Goal: Use online tool/utility: Use online tool/utility

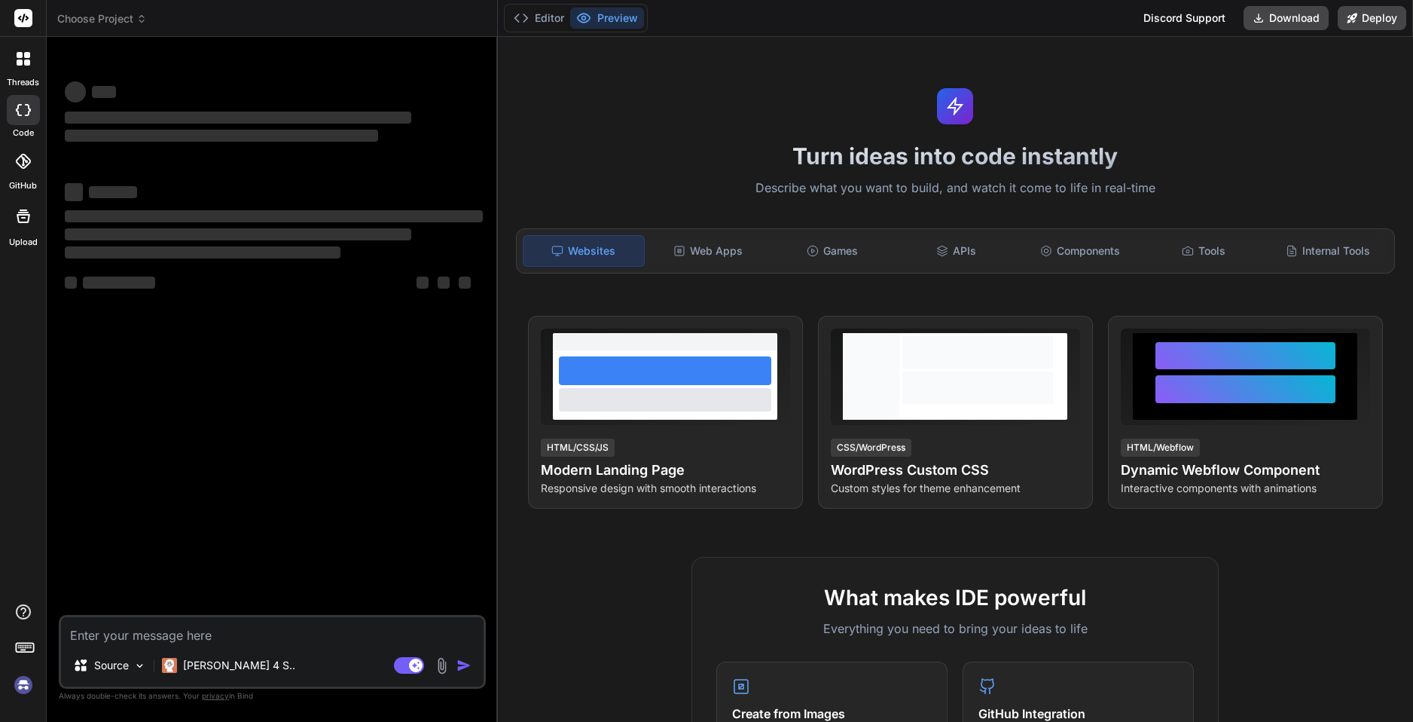
type textarea "x"
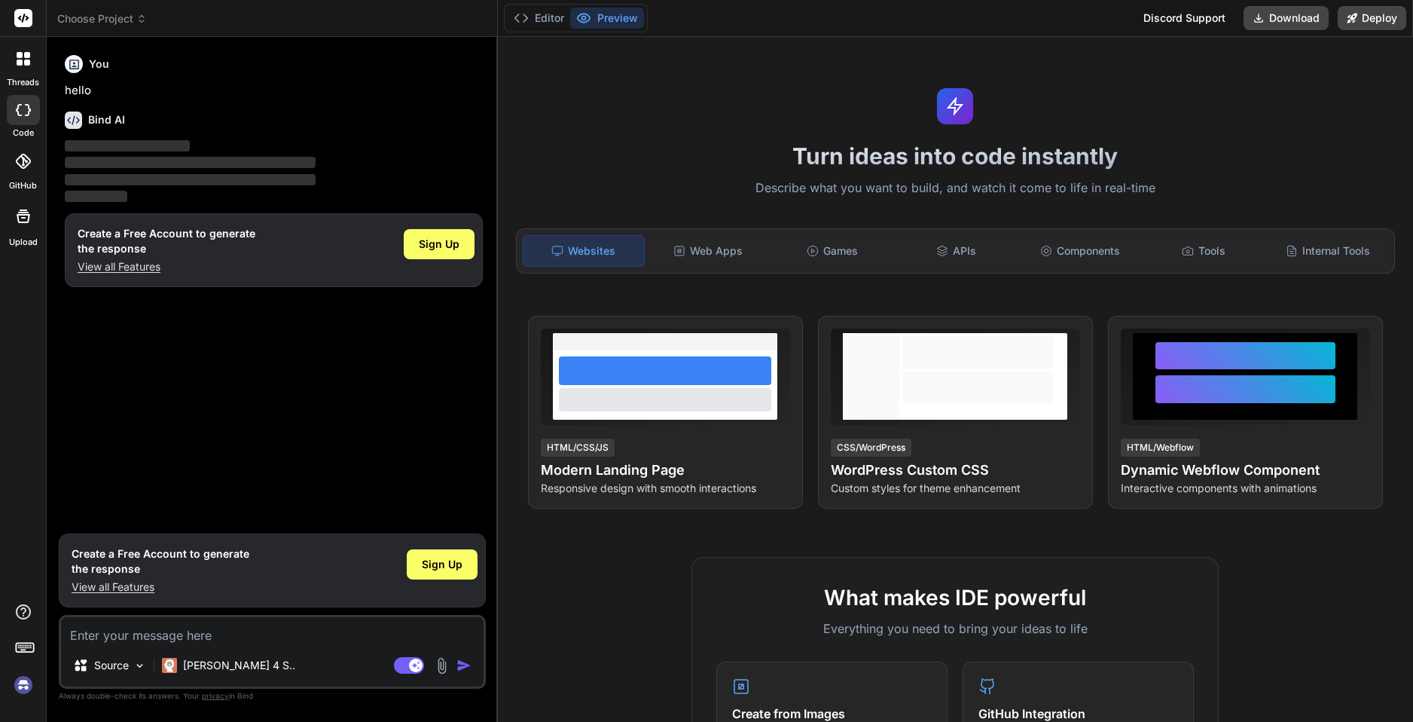
type textarea "🛴 KukiRide Store – opis strony internetowej 🎨 Wygląd i styl Nowoczesny design: …"
type textarea "x"
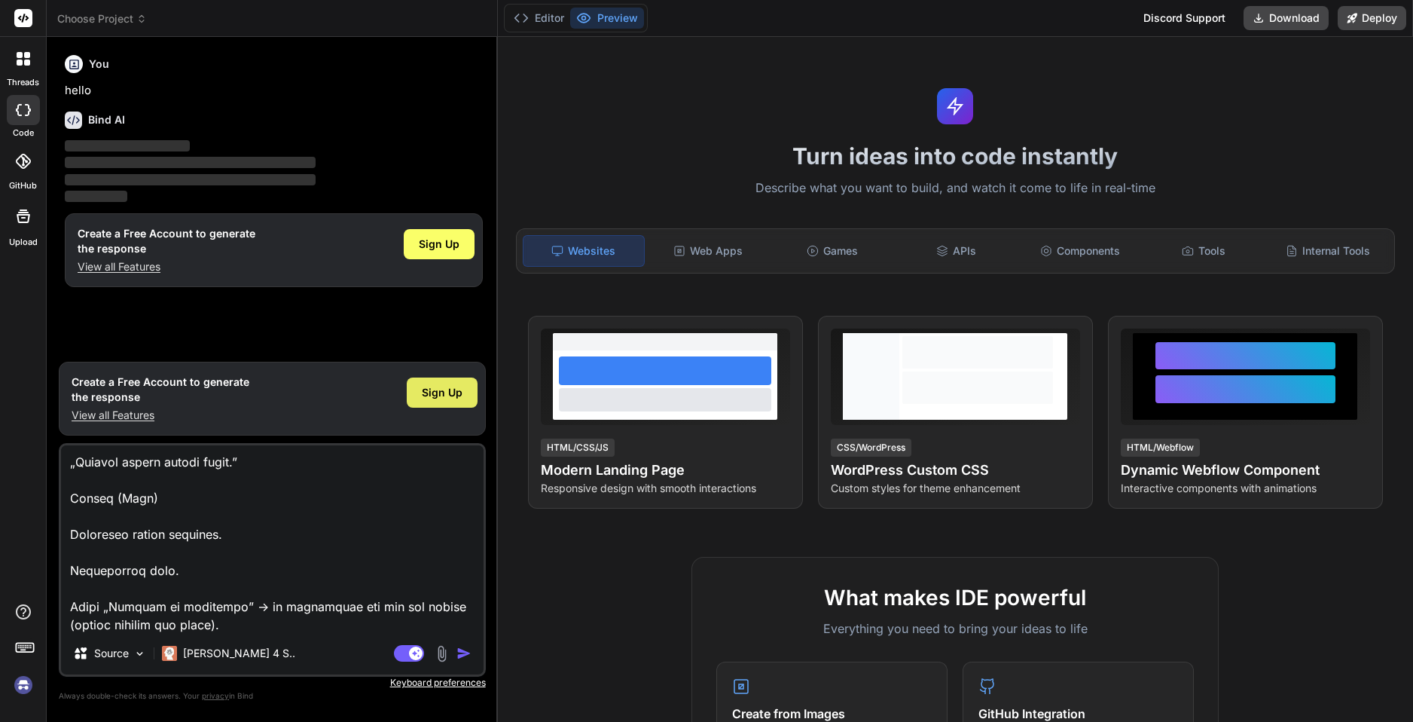
type textarea "🛴 KukiRide Store – opis strony internetowej 🎨 Wygląd i styl Nowoczesny design: …"
click at [429, 378] on div "Sign Up" at bounding box center [442, 392] width 71 height 30
type textarea "x"
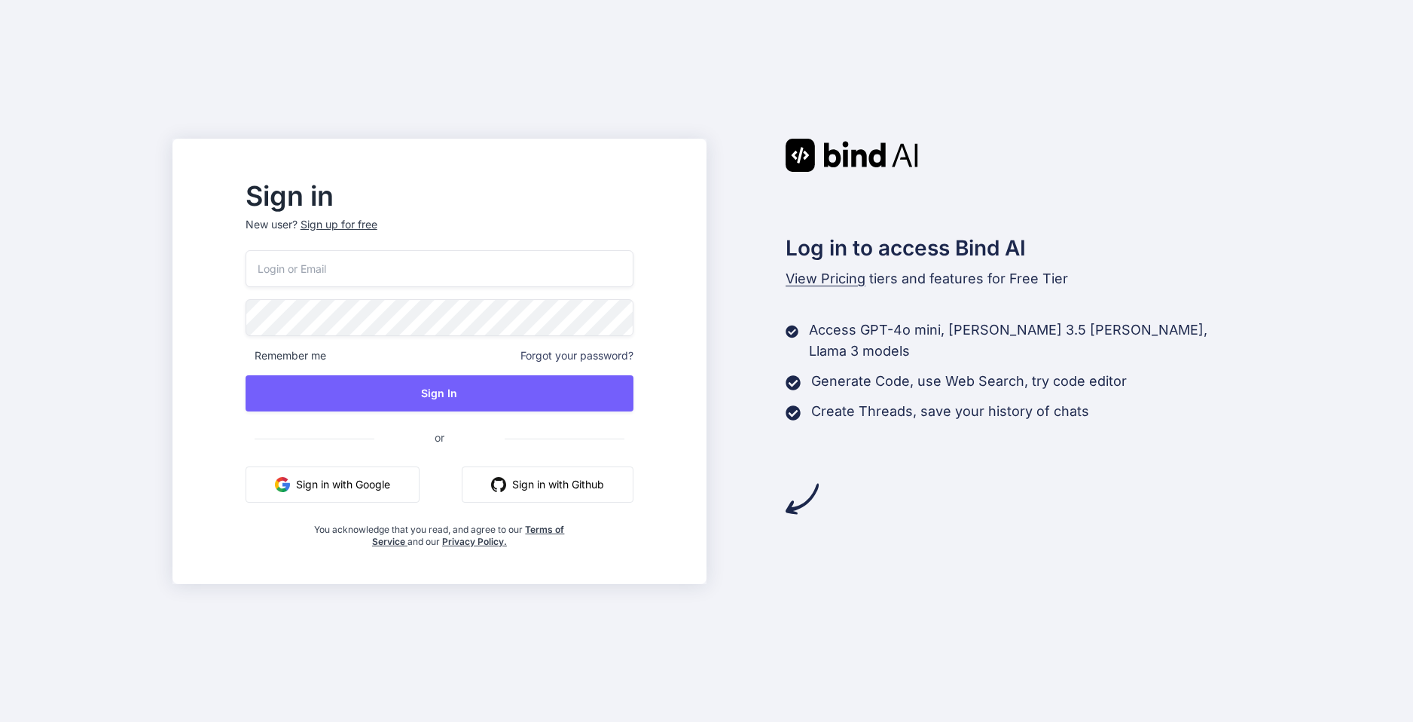
click at [381, 487] on button "Sign in with Google" at bounding box center [333, 484] width 174 height 36
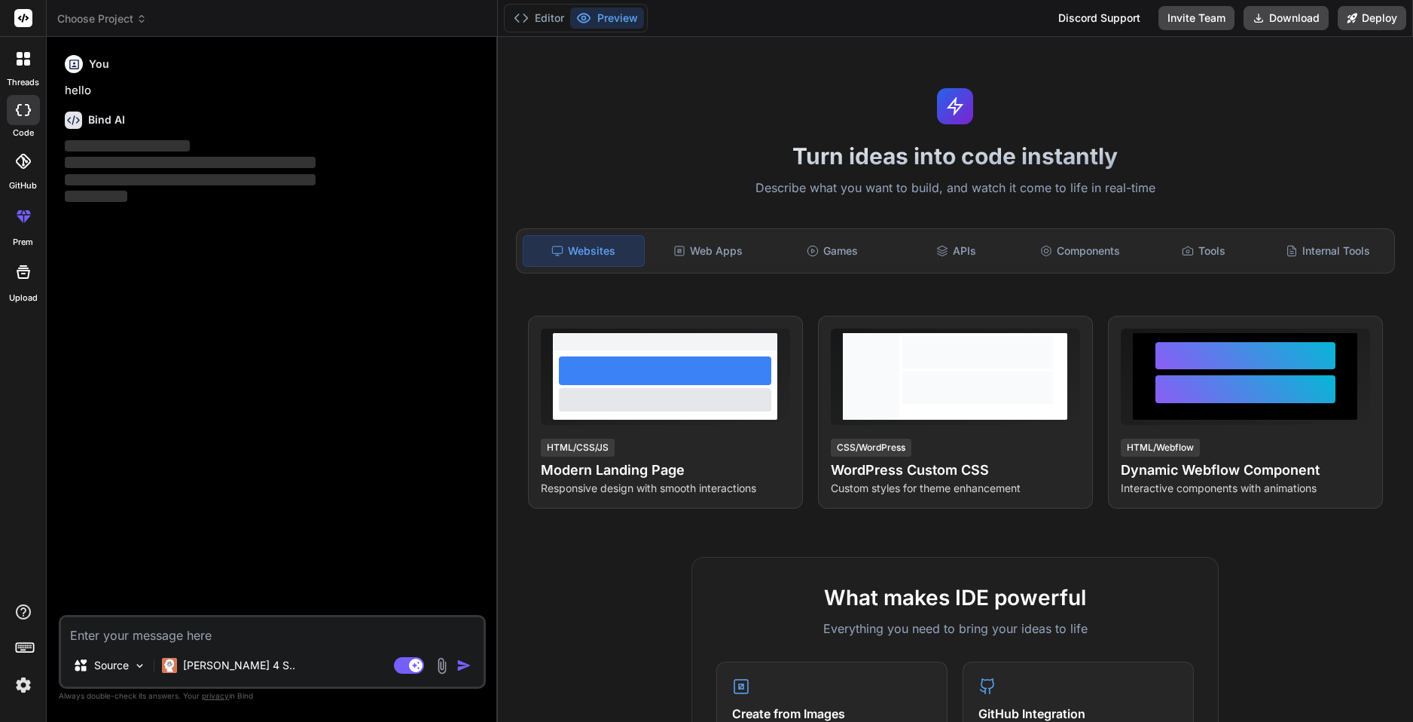
type textarea "x"
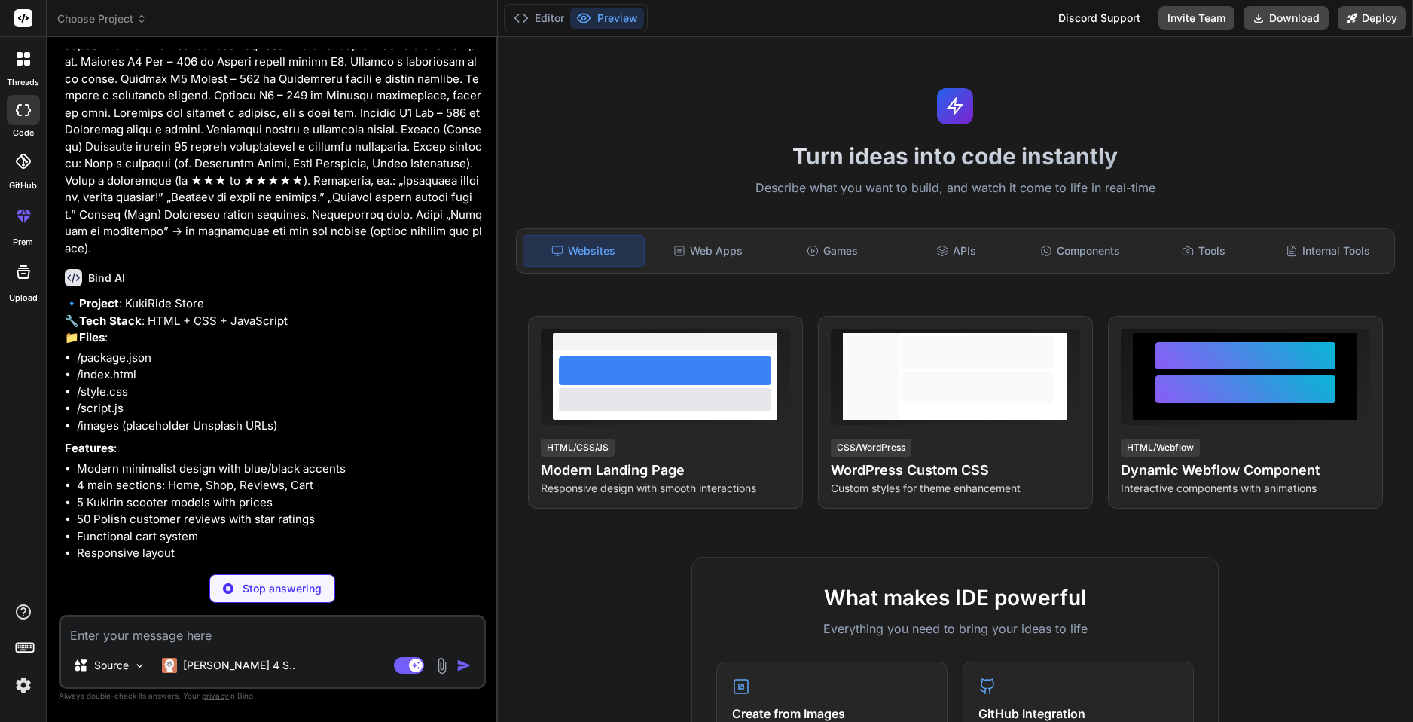
scroll to position [205, 0]
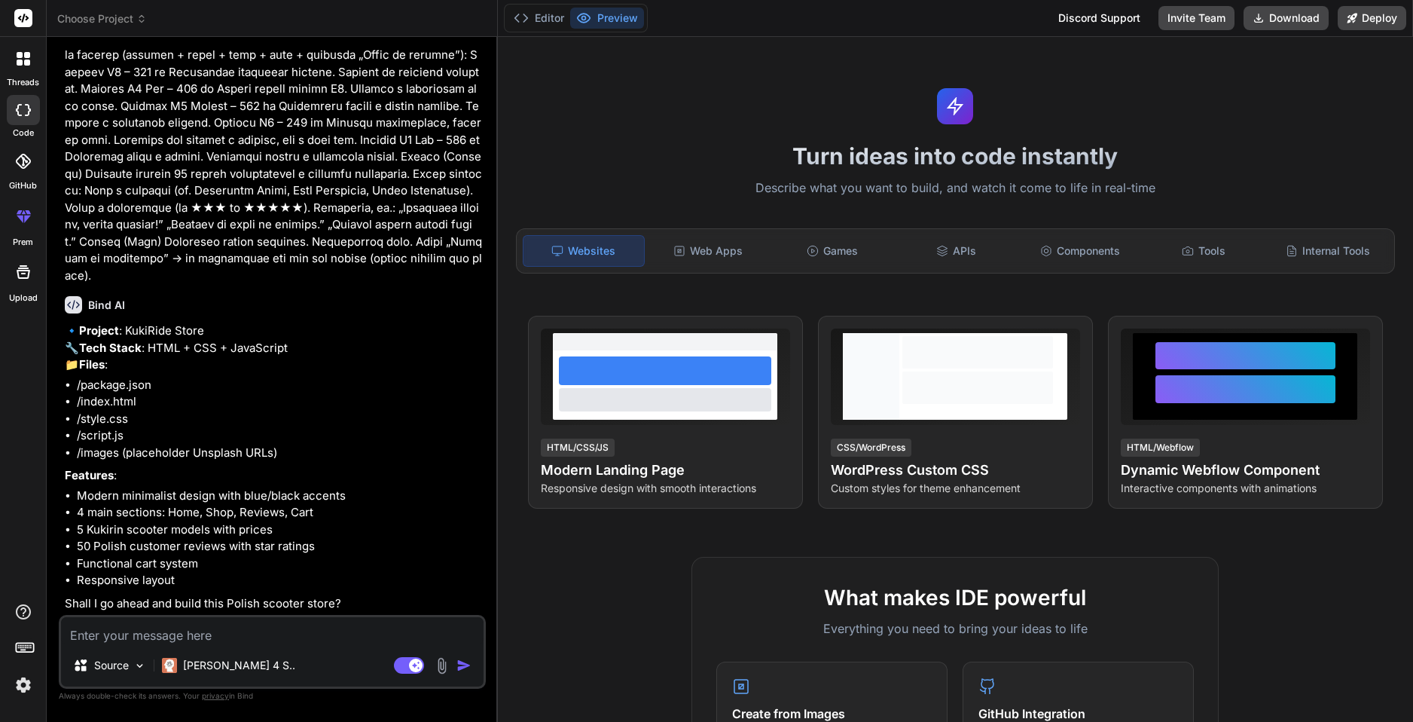
type textarea "x"
type textarea "t"
type textarea "x"
type textarea "ta"
type textarea "x"
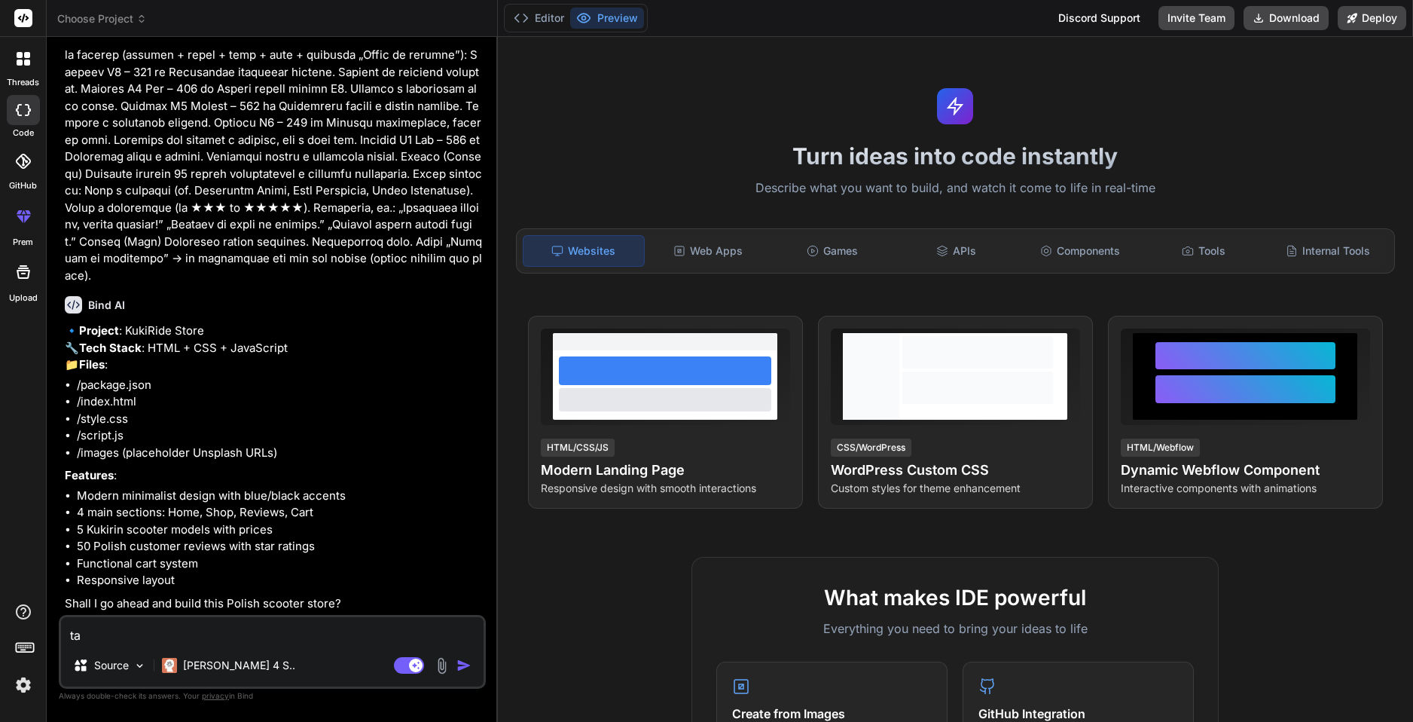
type textarea "tak"
type textarea "x"
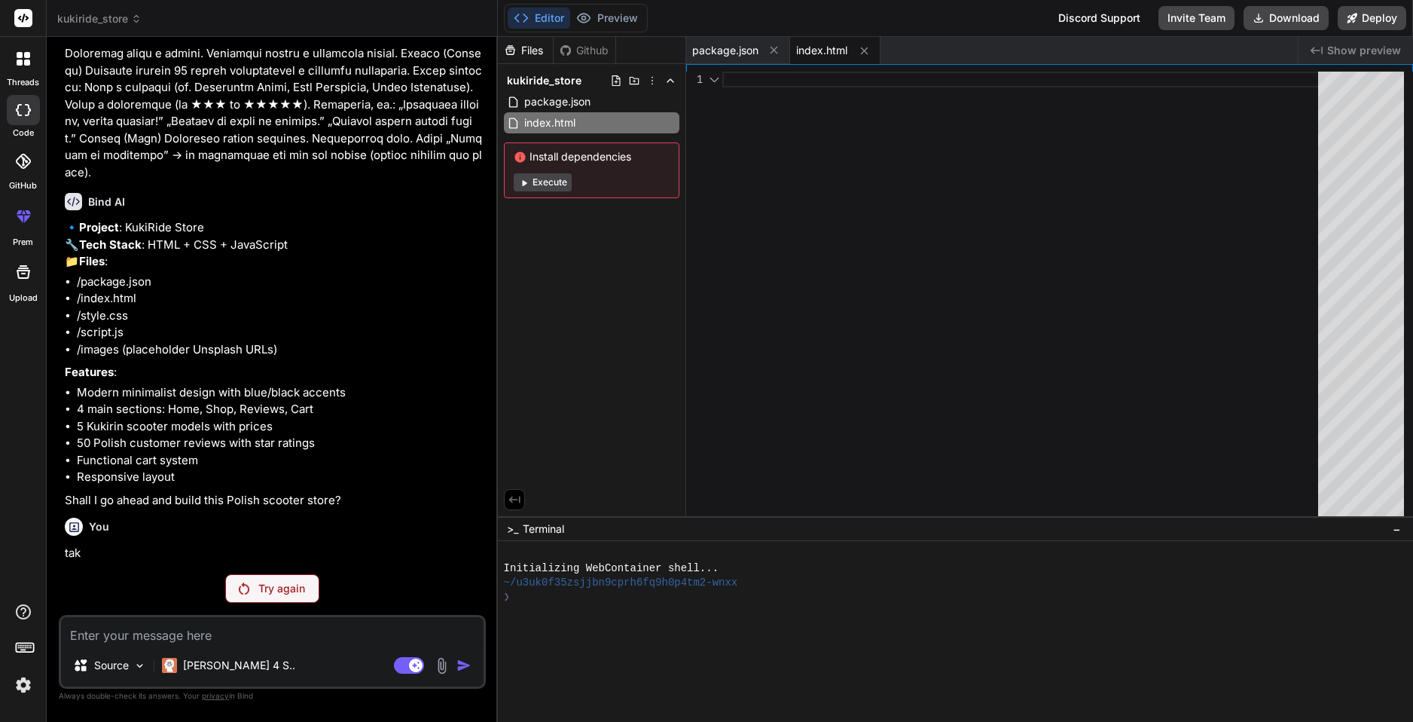
scroll to position [308, 0]
click at [1233, 283] on div at bounding box center [1025, 298] width 605 height 452
click at [294, 593] on p "Try again" at bounding box center [281, 588] width 47 height 15
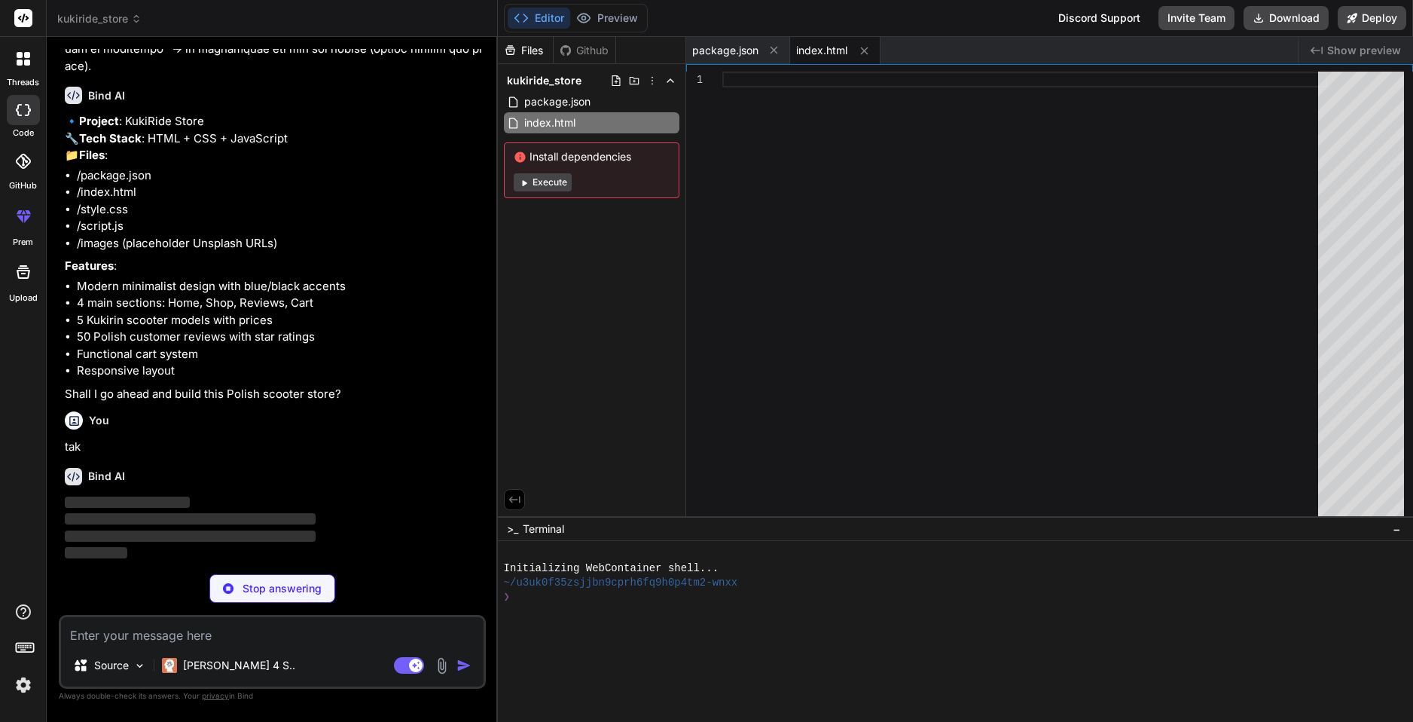
scroll to position [414, 0]
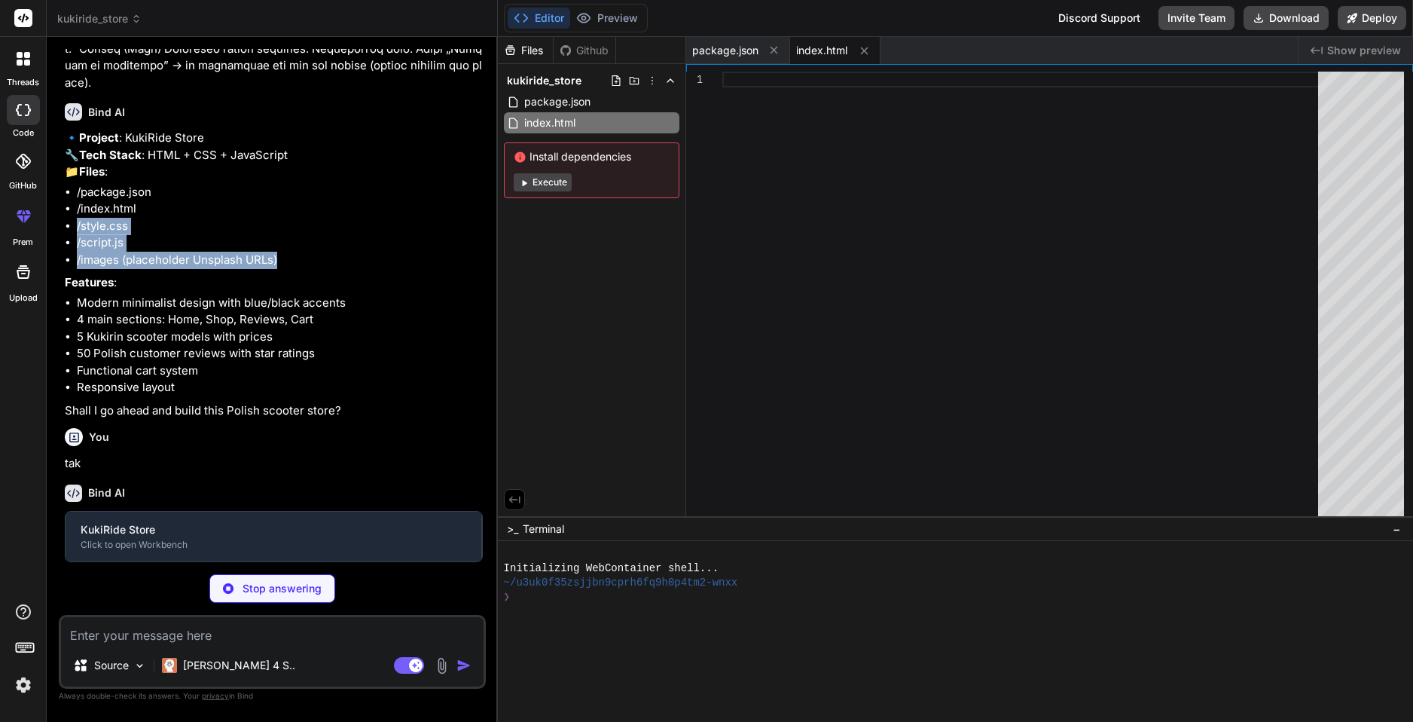
drag, startPoint x: 63, startPoint y: 282, endPoint x: 87, endPoint y: 282, distance: 24.9
click at [67, 282] on div "You Bind AI 🔹 Project : KukiRide Store 🔧 Tech Stack : HTML + CSS + JavaScript 📁…" at bounding box center [274, 305] width 424 height 513
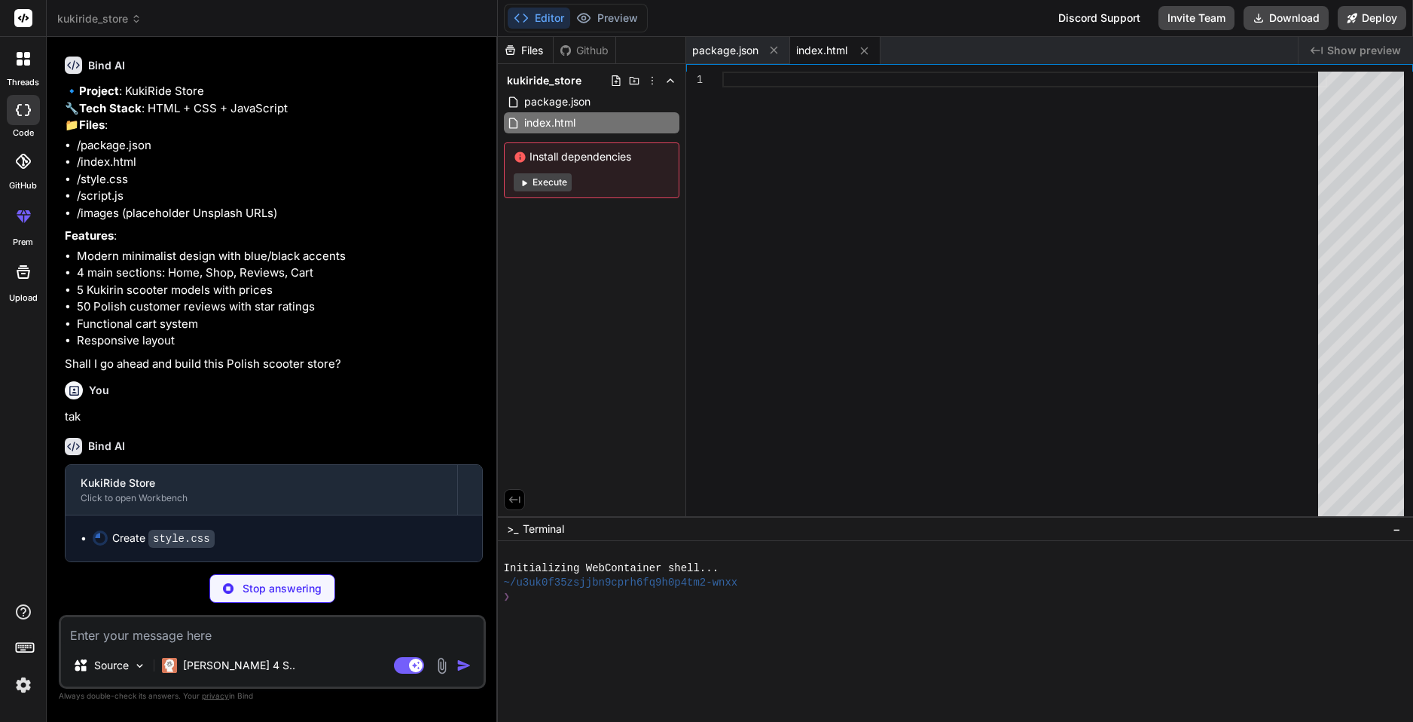
click at [463, 245] on p "Features :" at bounding box center [274, 236] width 418 height 17
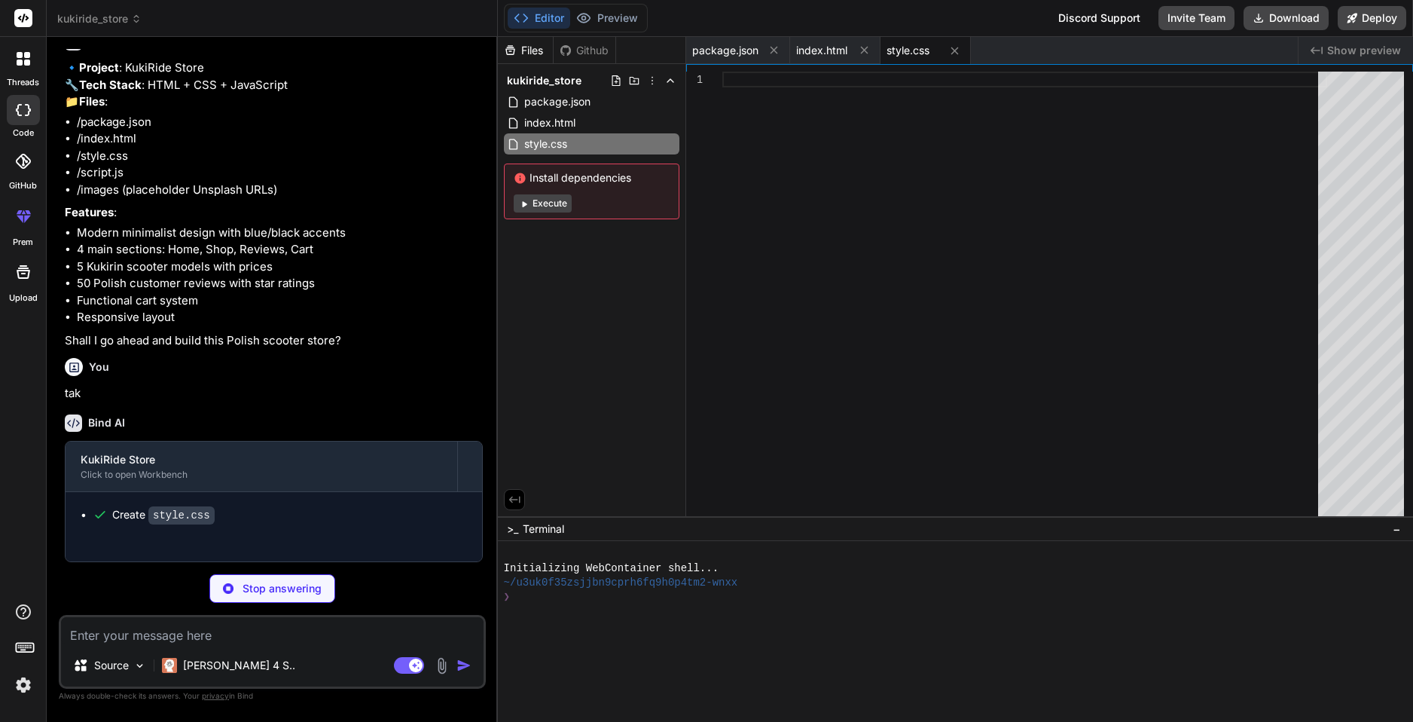
type textarea "x"
type textarea "cartSummary.style.display = 'block'; } function updateCartCount() { const cartC…"
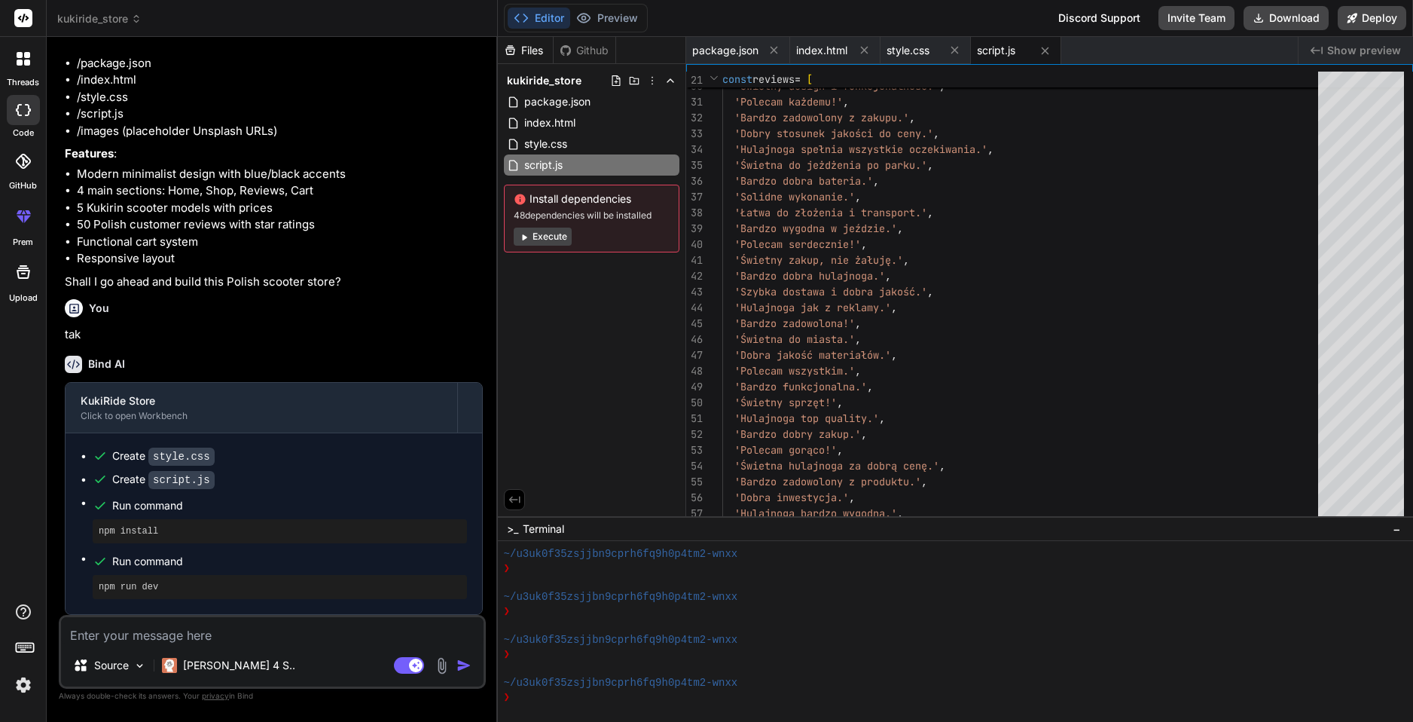
scroll to position [527, 0]
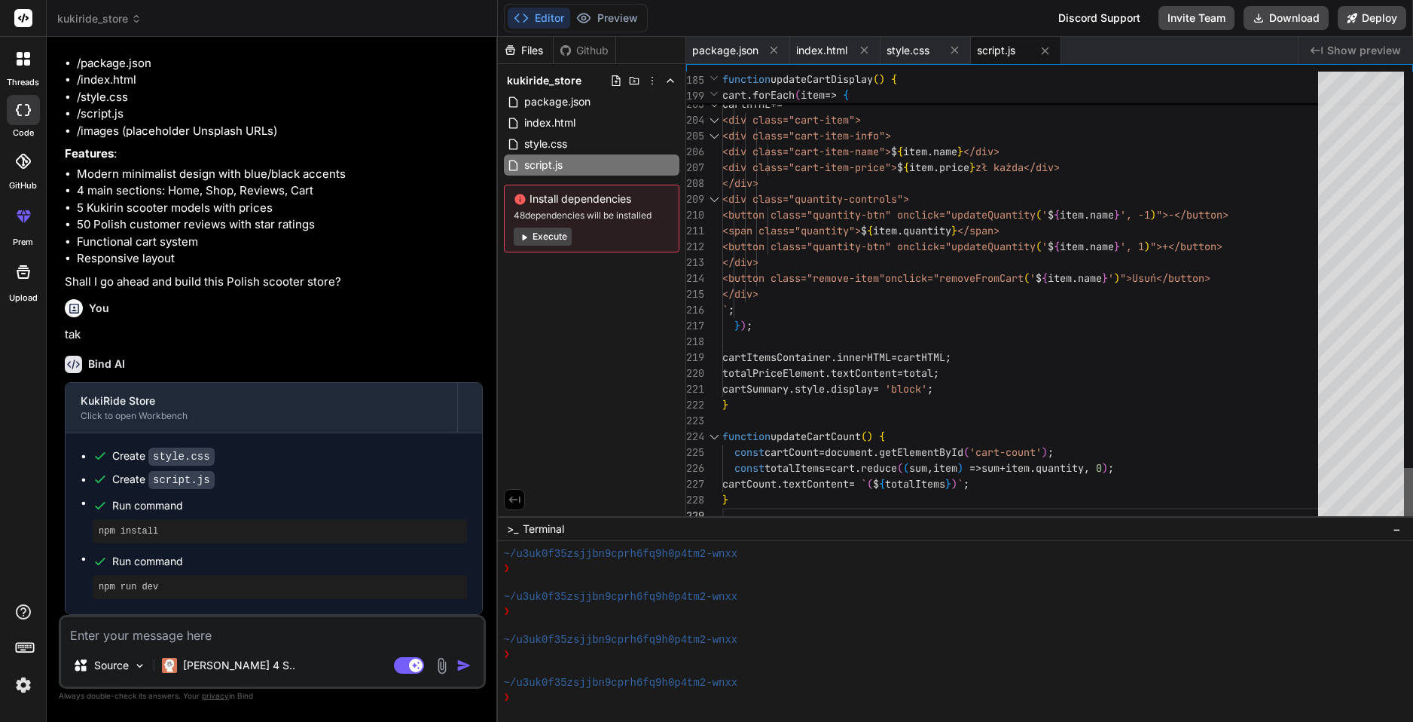
click at [1410, 524] on div at bounding box center [1408, 496] width 9 height 56
click at [554, 240] on button "Execute" at bounding box center [543, 237] width 58 height 18
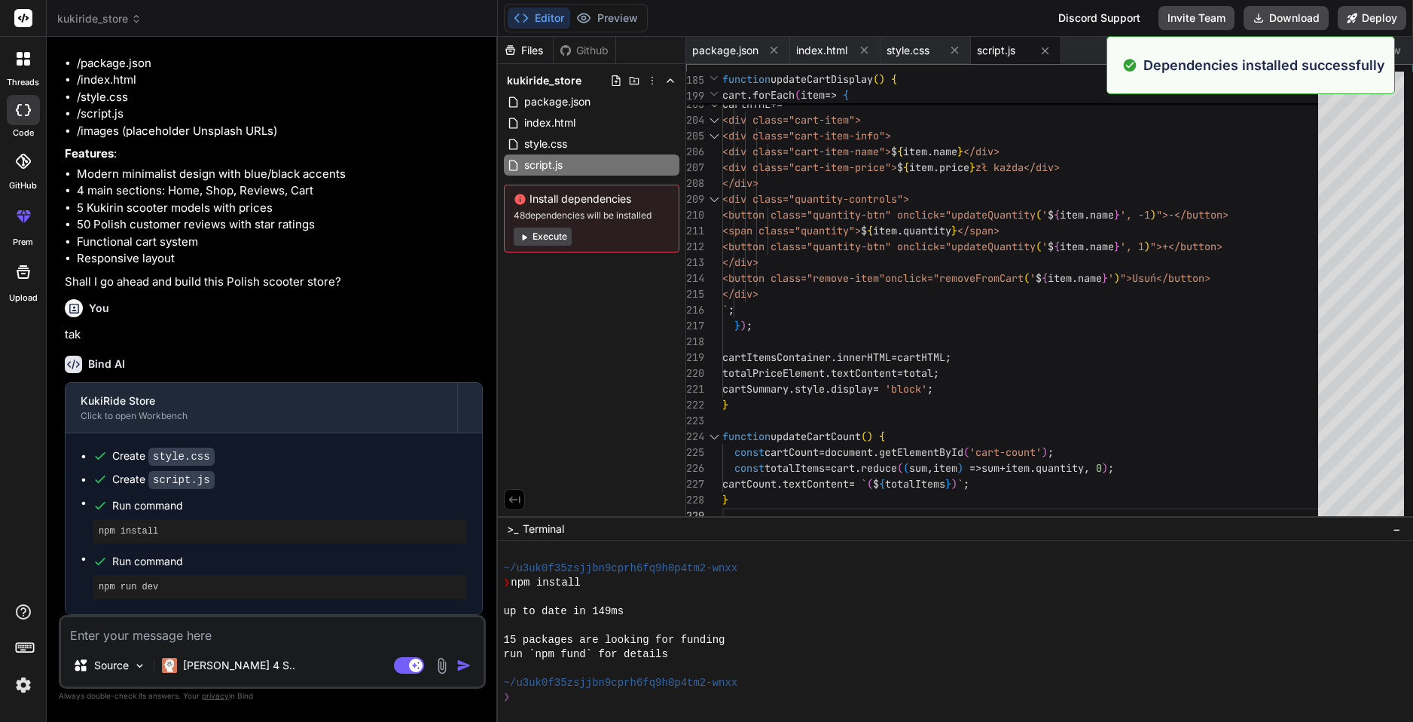
scroll to position [487, 0]
click at [533, 240] on button "Execute" at bounding box center [543, 237] width 58 height 18
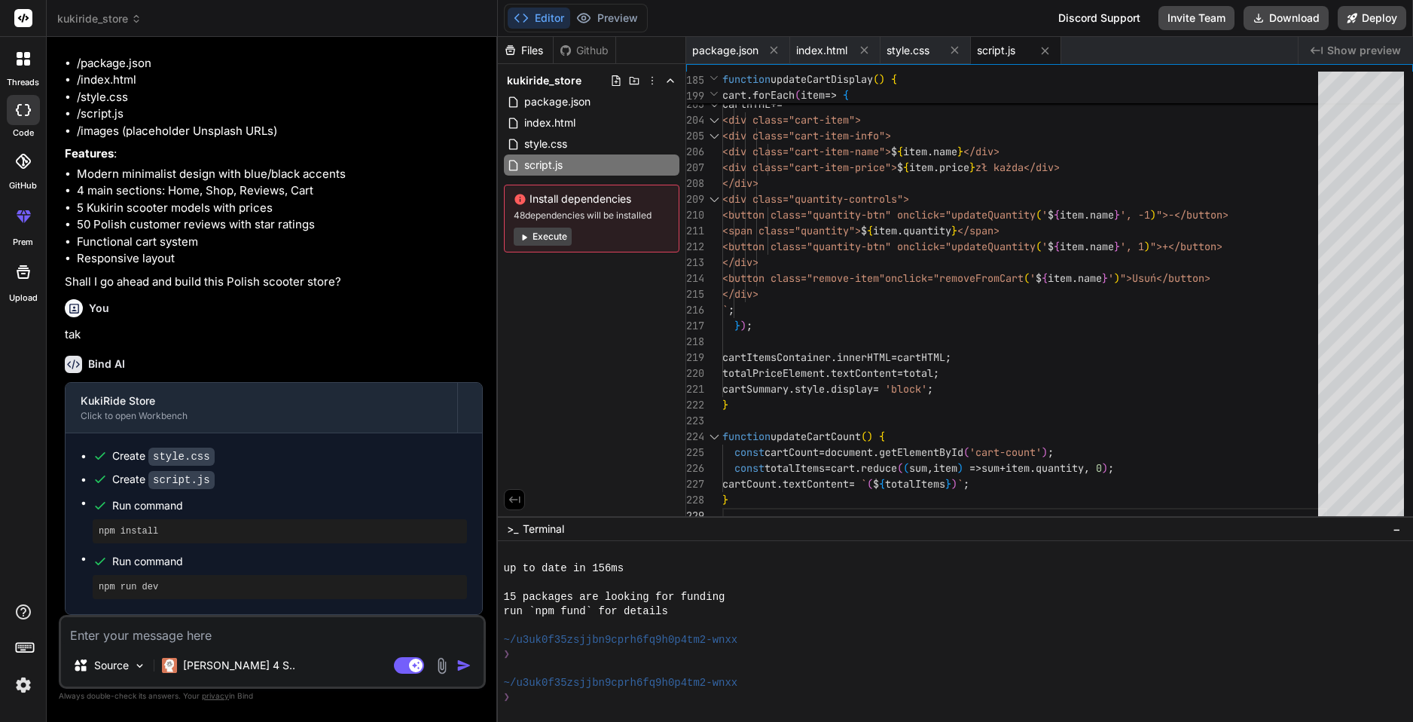
click at [552, 232] on button "Execute" at bounding box center [543, 237] width 58 height 18
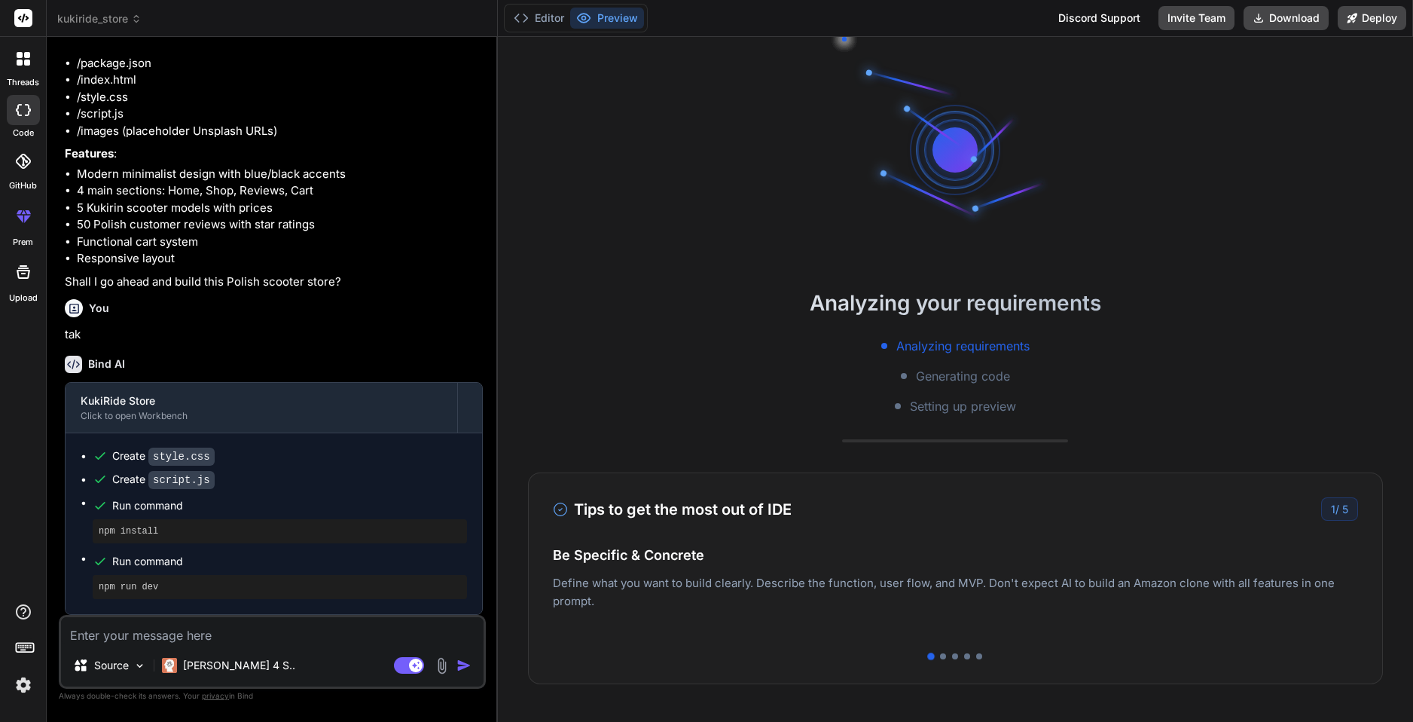
scroll to position [873, 0]
type textarea "x"
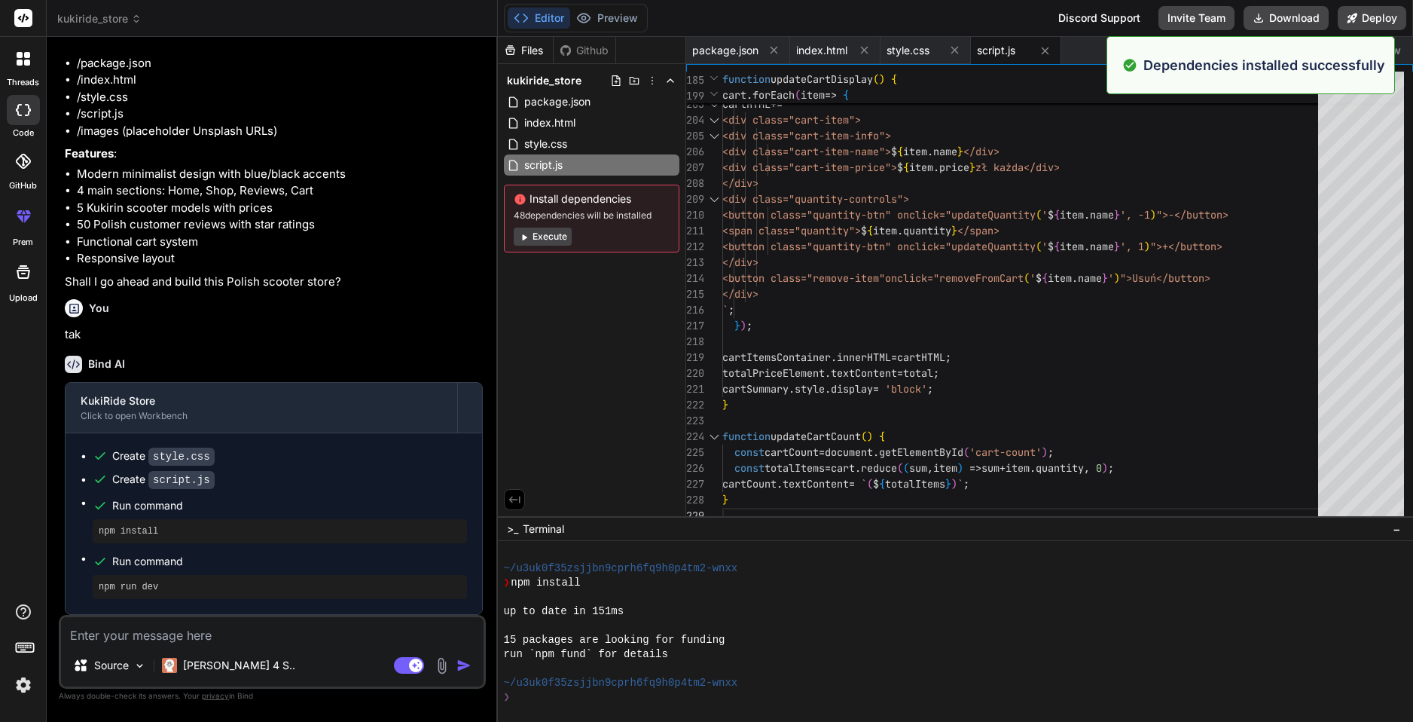
scroll to position [916, 0]
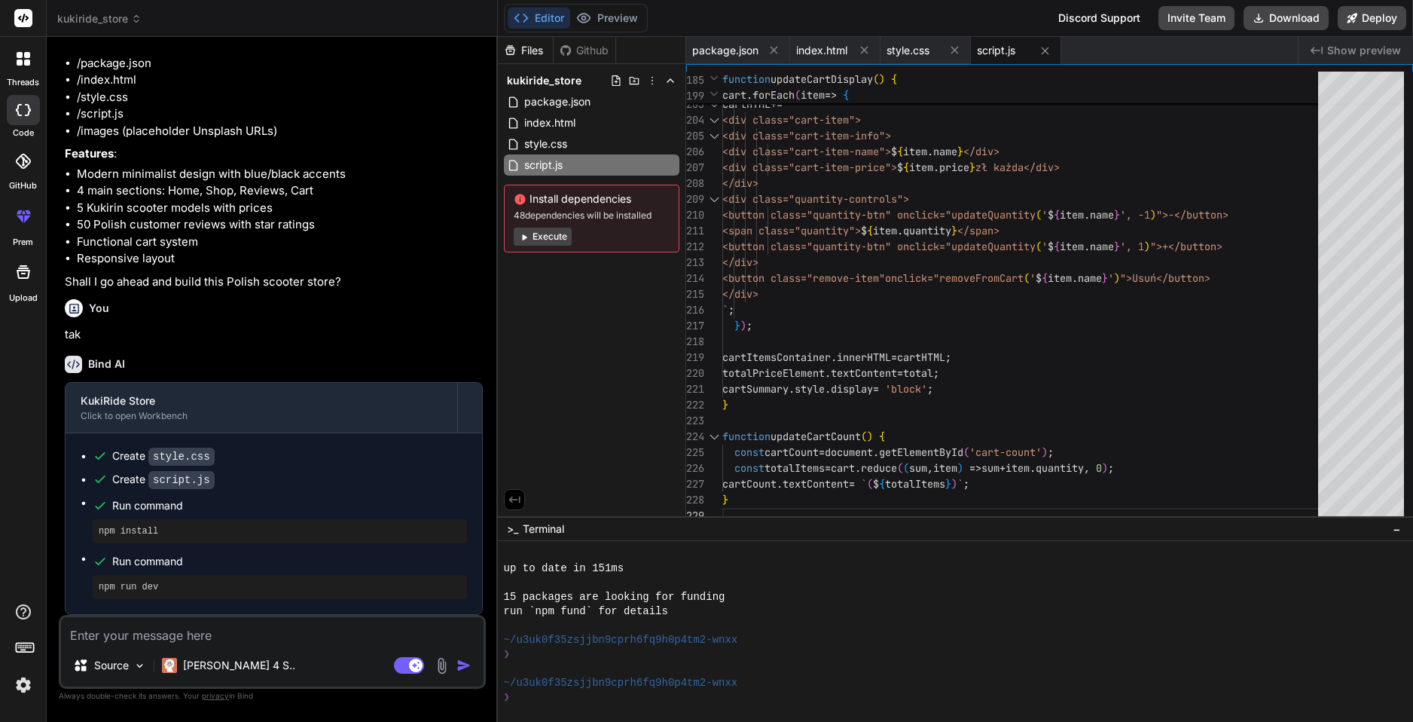
click at [588, 49] on div "Github" at bounding box center [585, 50] width 62 height 15
click at [897, 49] on span "style.css" at bounding box center [908, 50] width 43 height 15
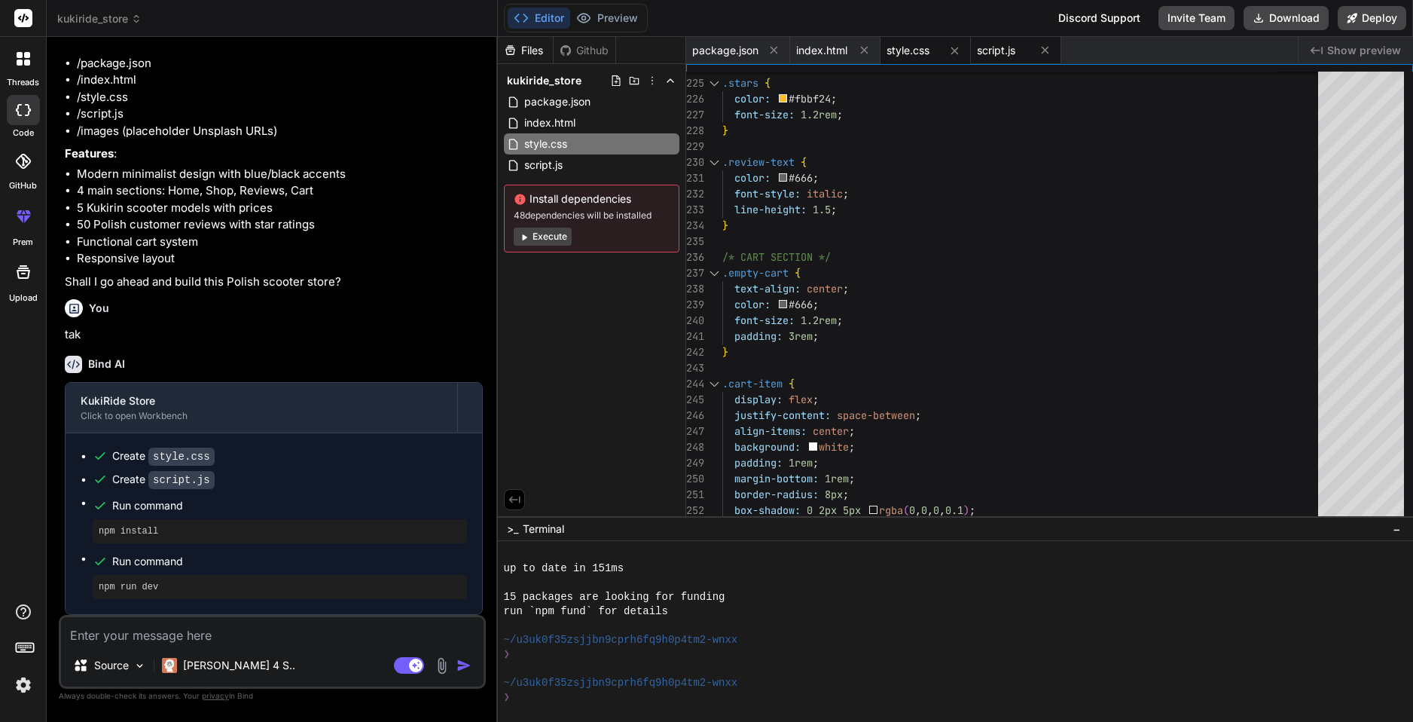
click at [991, 47] on span "script.js" at bounding box center [996, 50] width 38 height 15
type textarea "cartSummary.style.display = 'block'; } function updateCartCount() { const cartC…"
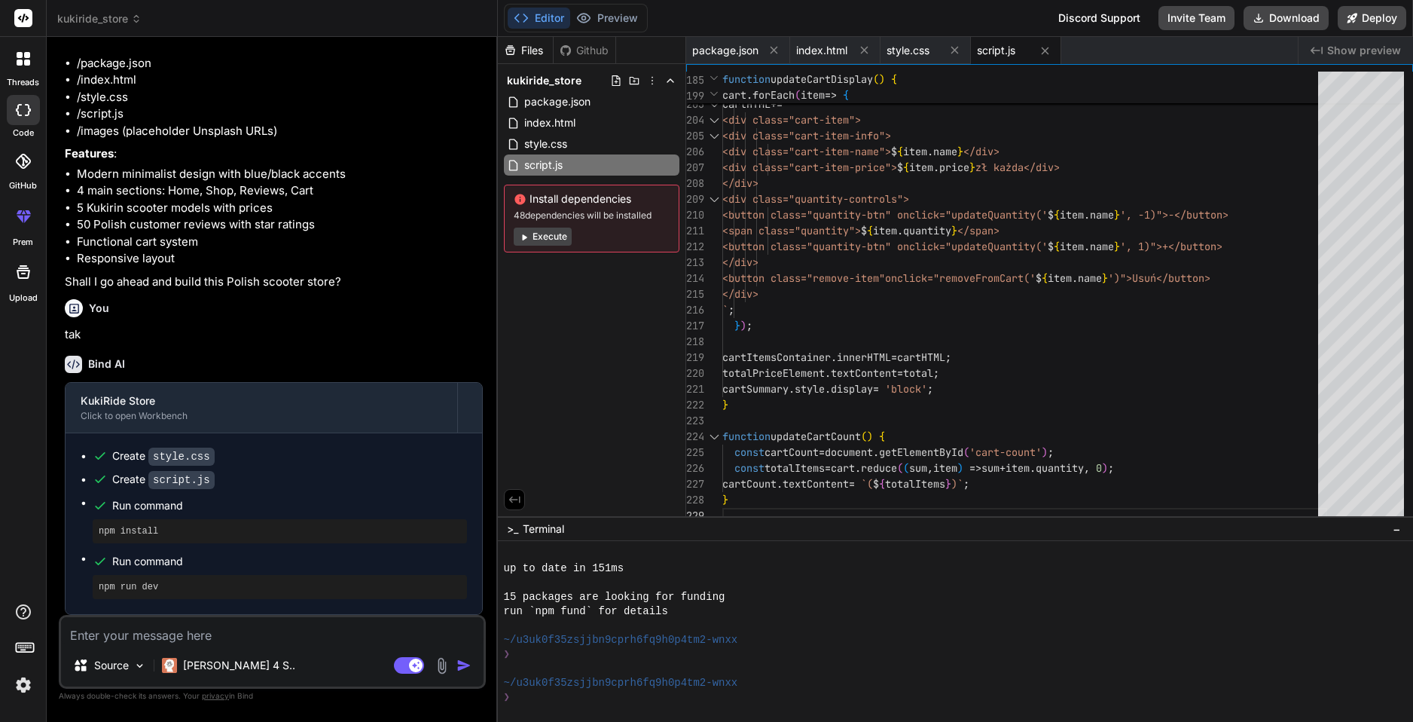
click at [545, 235] on button "Execute" at bounding box center [543, 237] width 58 height 18
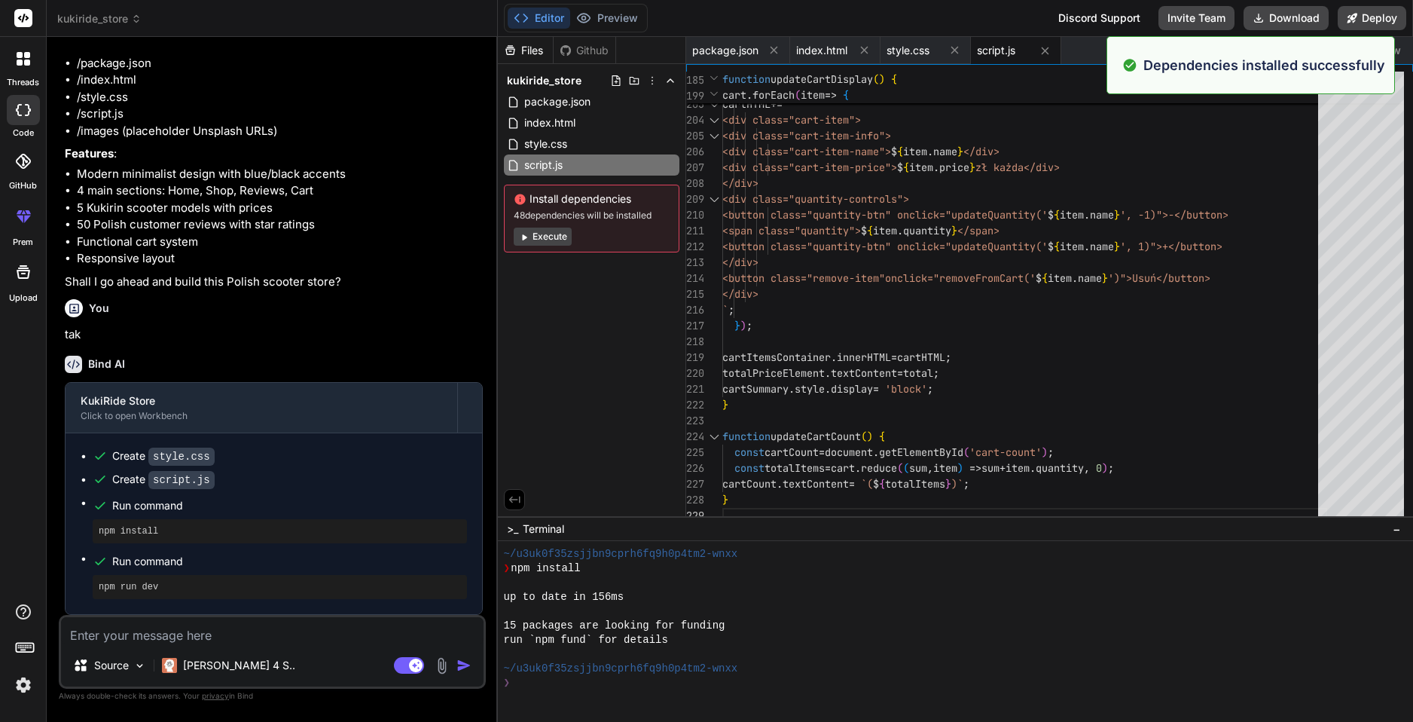
scroll to position [1131, 0]
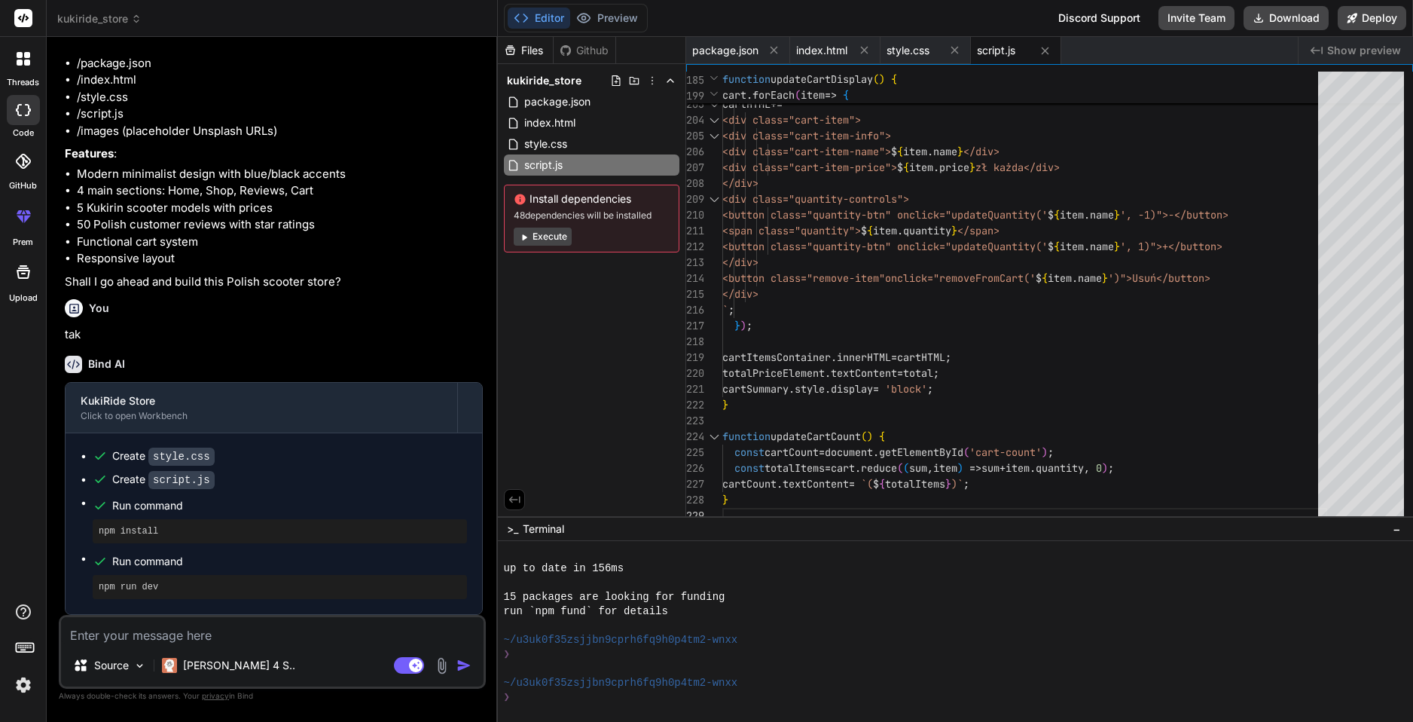
click at [556, 238] on button "Execute" at bounding box center [543, 237] width 58 height 18
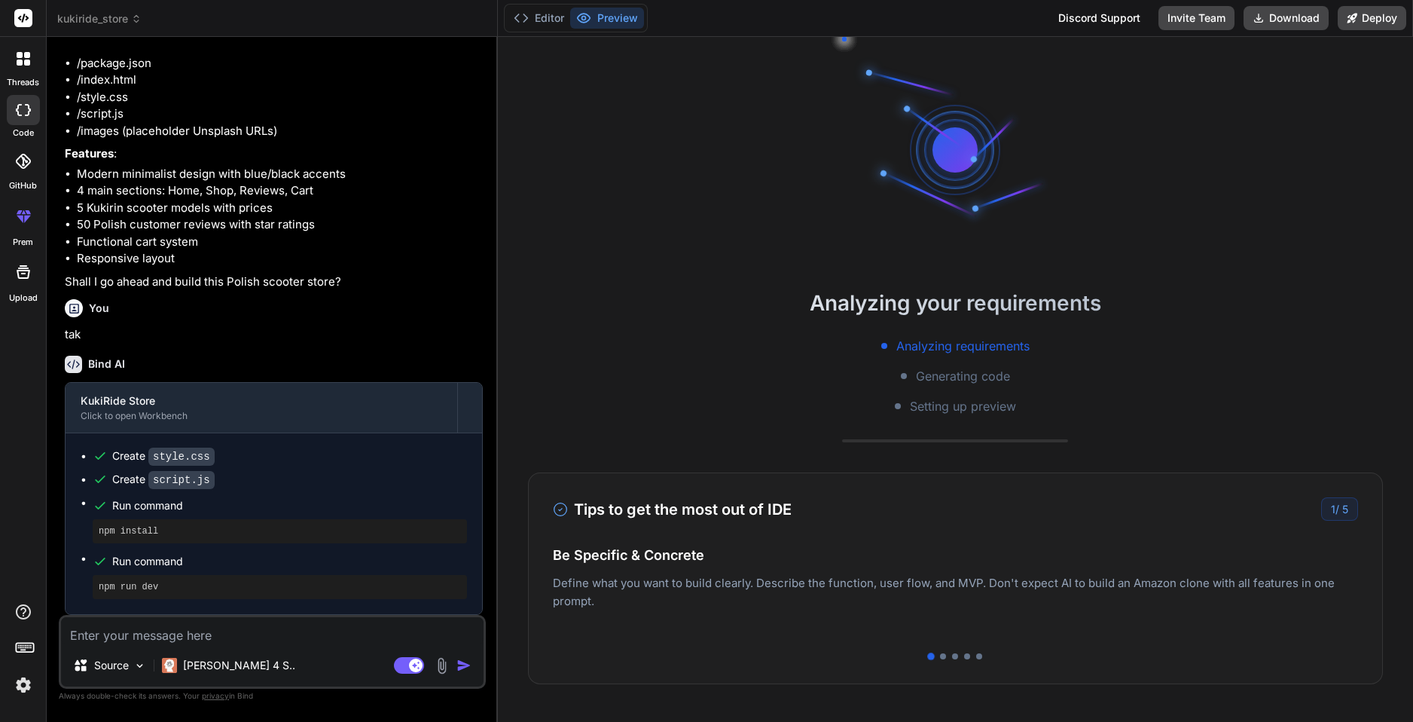
scroll to position [1346, 0]
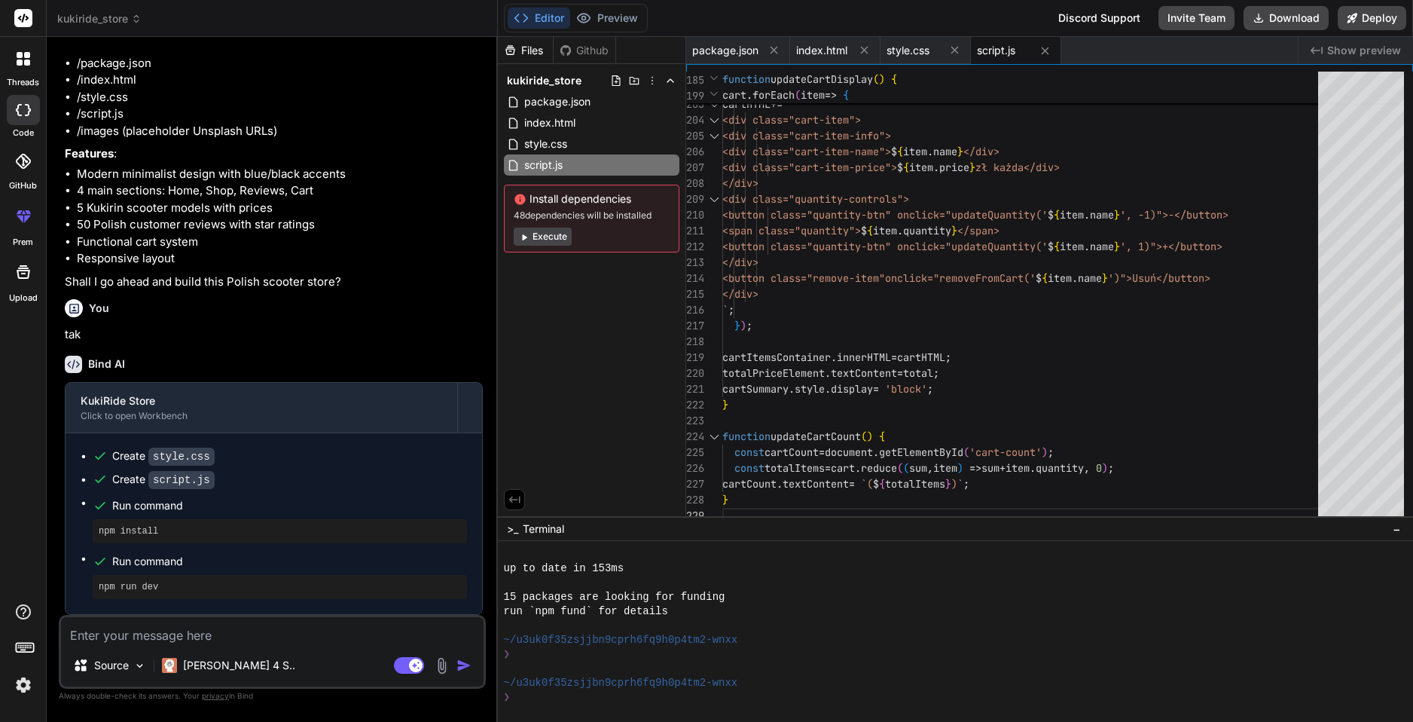
click at [1364, 47] on span "Show preview" at bounding box center [1364, 50] width 74 height 15
click at [1346, 46] on span "Show preview" at bounding box center [1364, 50] width 74 height 15
click at [184, 632] on textarea at bounding box center [272, 630] width 423 height 27
type textarea "x"
type textarea "c"
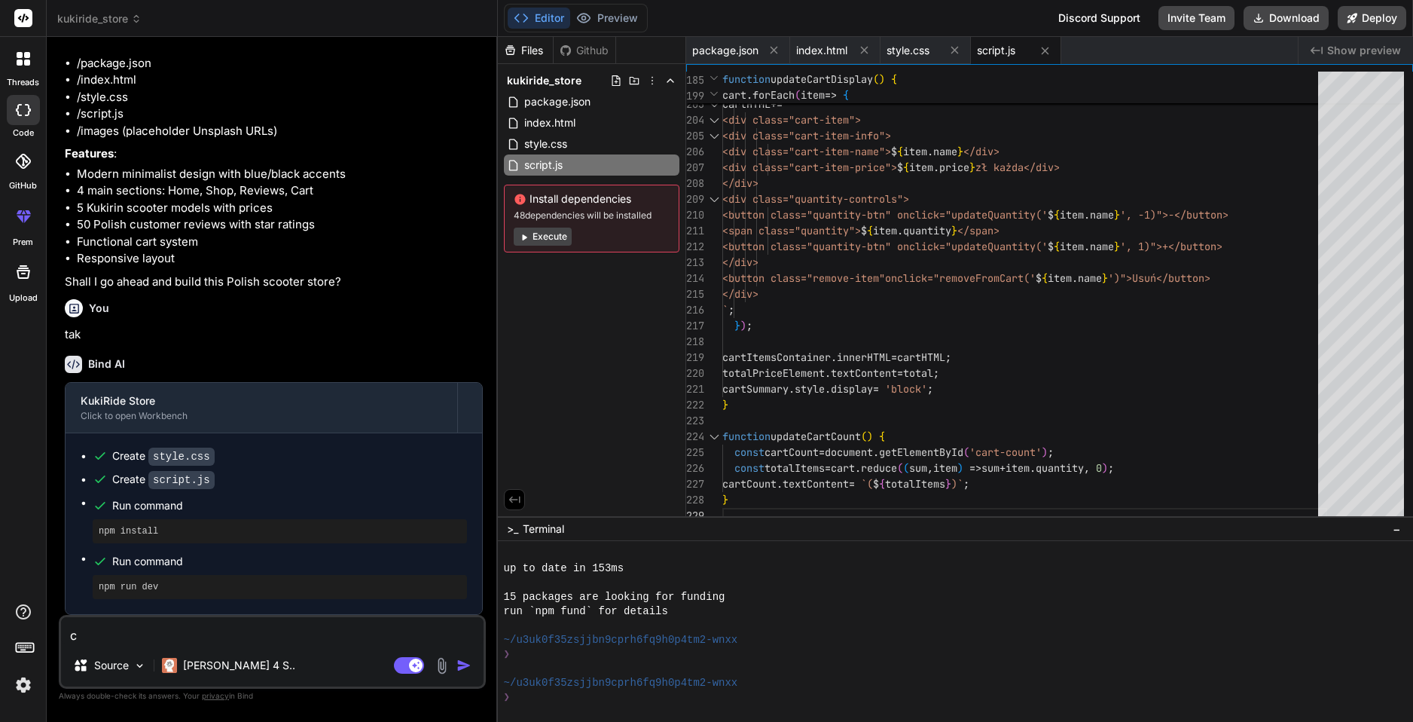
type textarea "x"
type textarea "co"
type textarea "x"
type textarea "co"
type textarea "x"
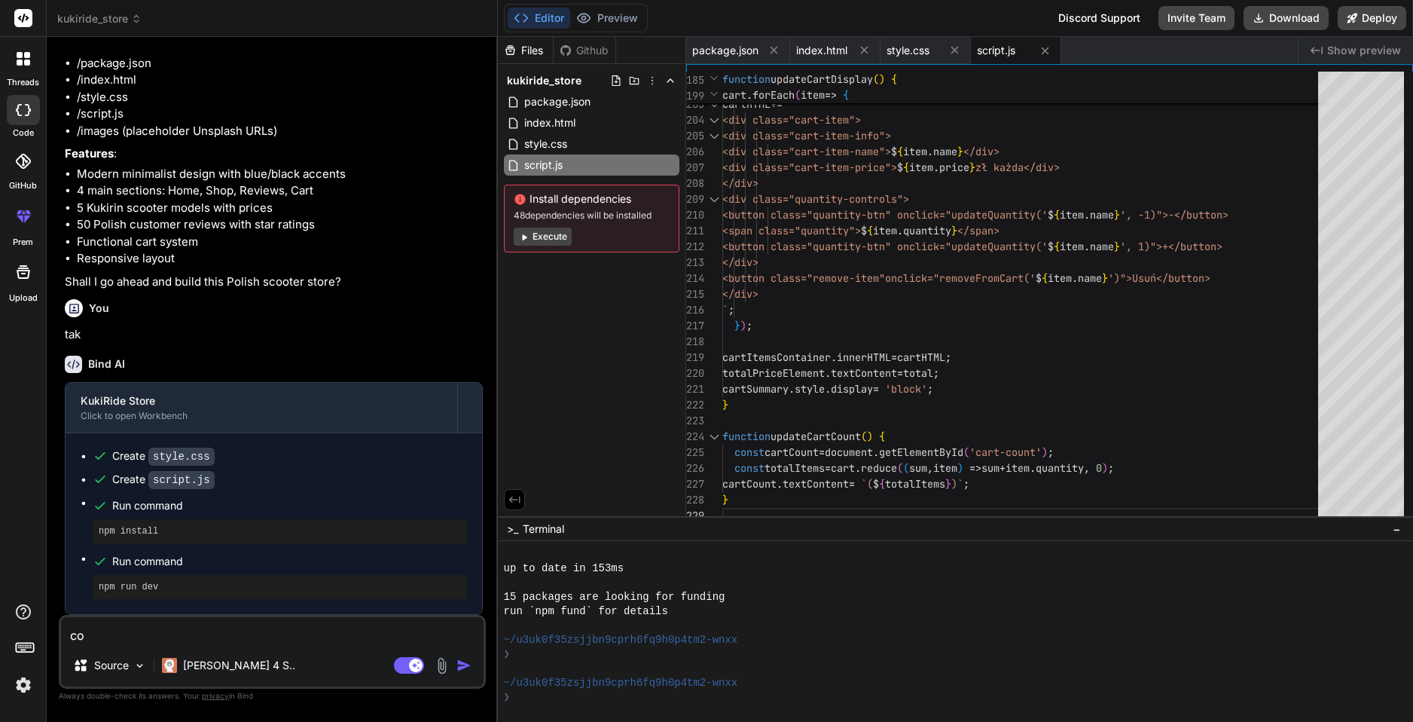
type textarea "co s"
type textarea "x"
type textarea "co si"
type textarea "x"
type textarea "co sie"
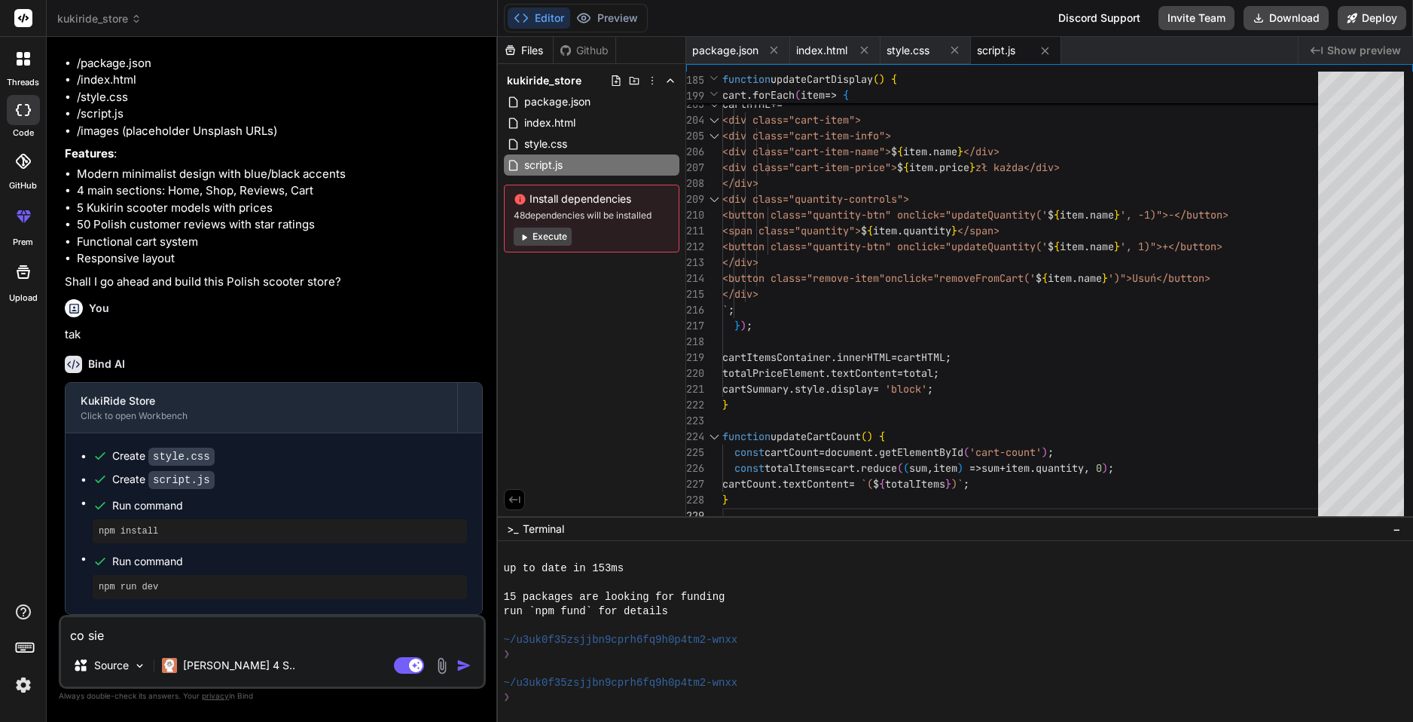
type textarea "x"
type textarea "co sie"
type textarea "x"
type textarea "co sie s"
type textarea "x"
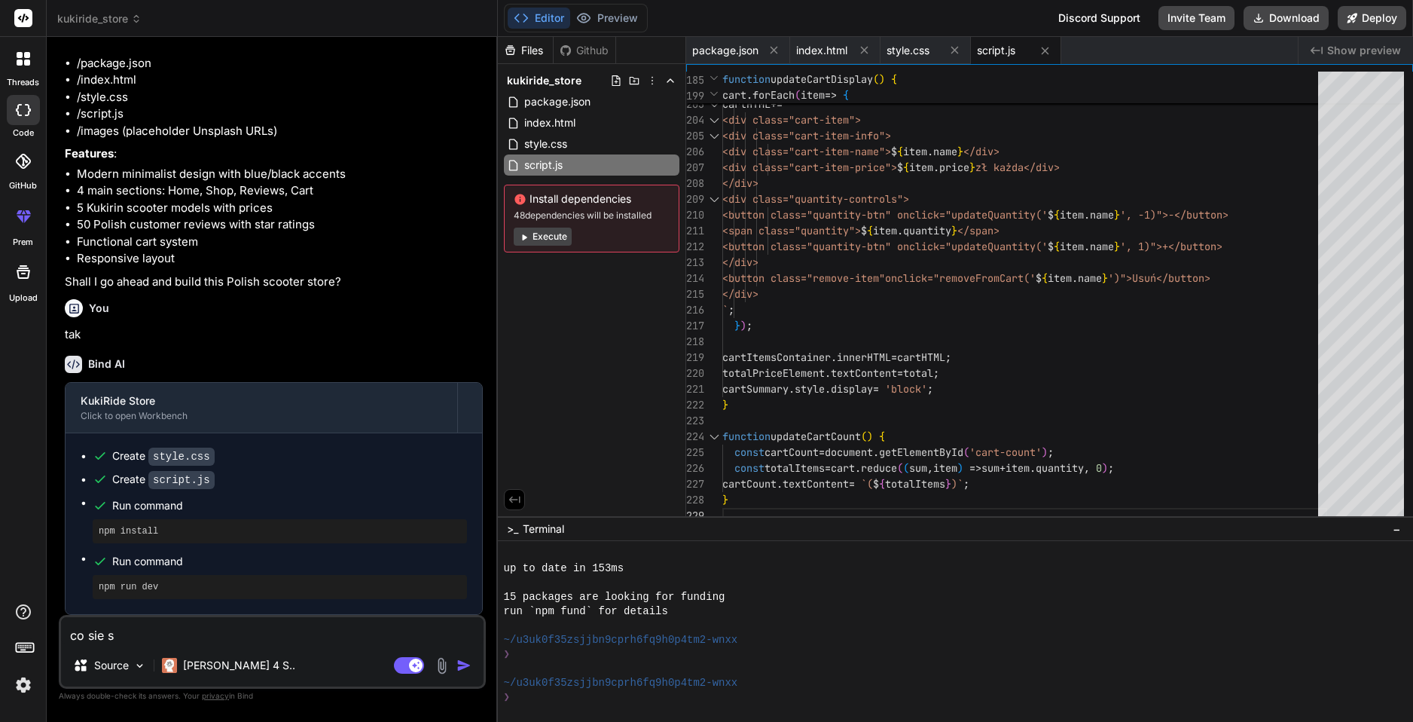
type textarea "co sie st"
type textarea "x"
type textarea "co sie sta"
type textarea "x"
type textarea "co sie stal"
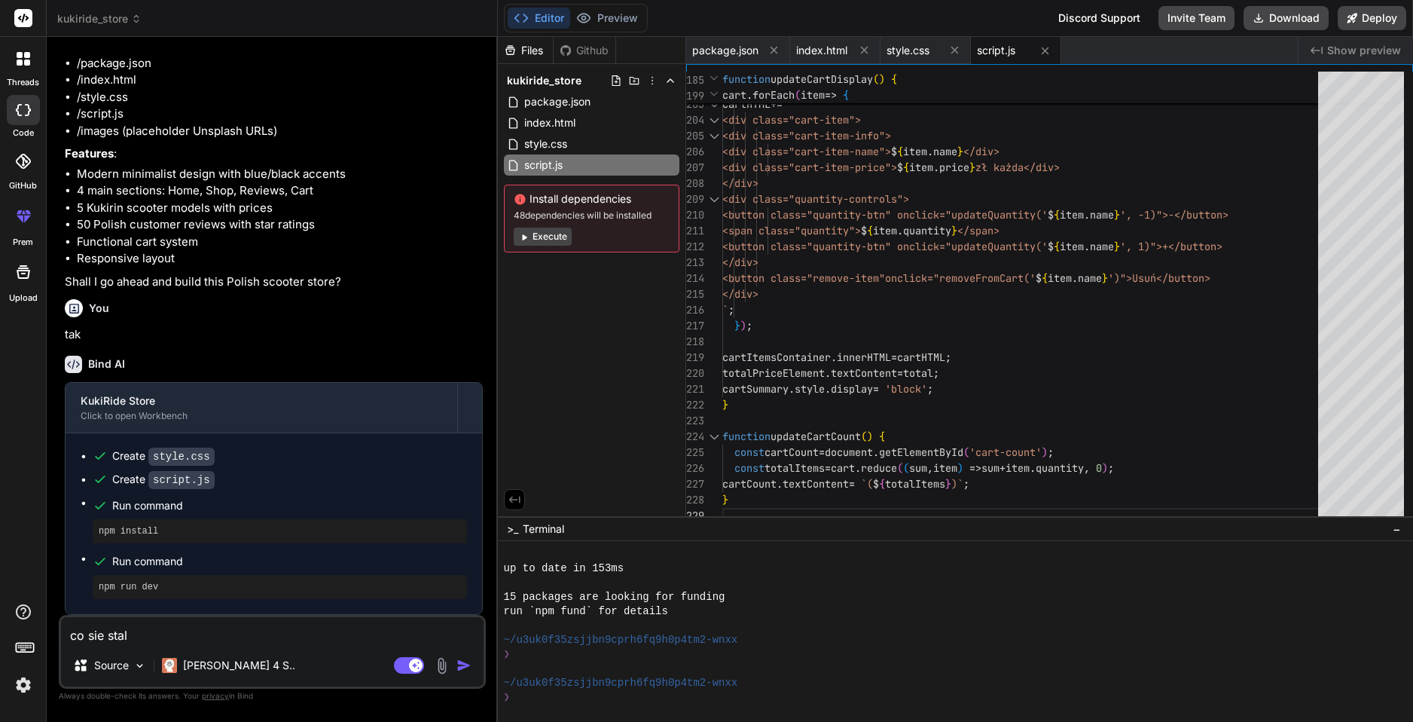
type textarea "x"
type textarea "co sie stalo"
type textarea "x"
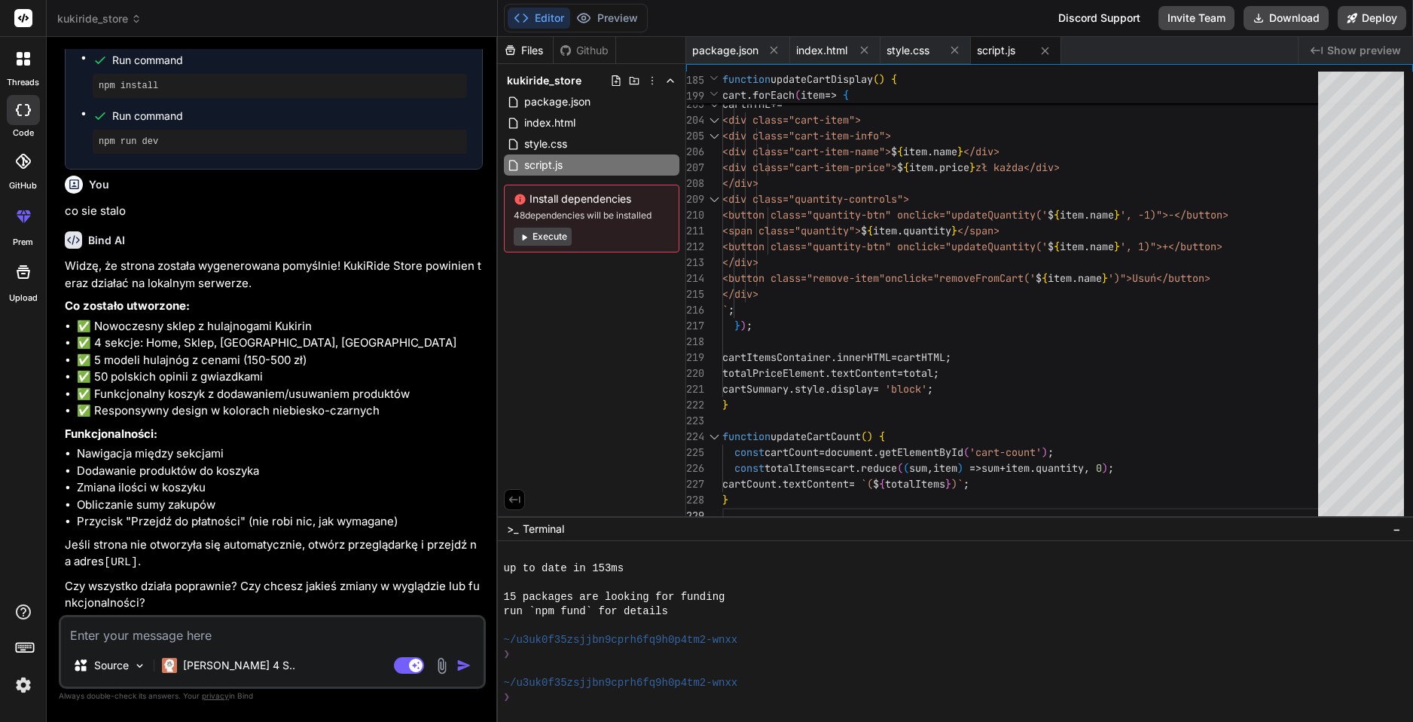
scroll to position [970, 0]
drag, startPoint x: 216, startPoint y: 566, endPoint x: 99, endPoint y: 567, distance: 116.8
click at [99, 567] on p "Jeśli strona nie otworzyła się automatycznie, otwórz przeglądarkę i przejdź na …" at bounding box center [274, 553] width 418 height 35
copy p "http://localhost:3000 ."
click at [298, 578] on p "Czy wszystko działa poprawnie? Czy chcesz jakieś zmiany w wyglądzie lub funkcjo…" at bounding box center [274, 595] width 418 height 34
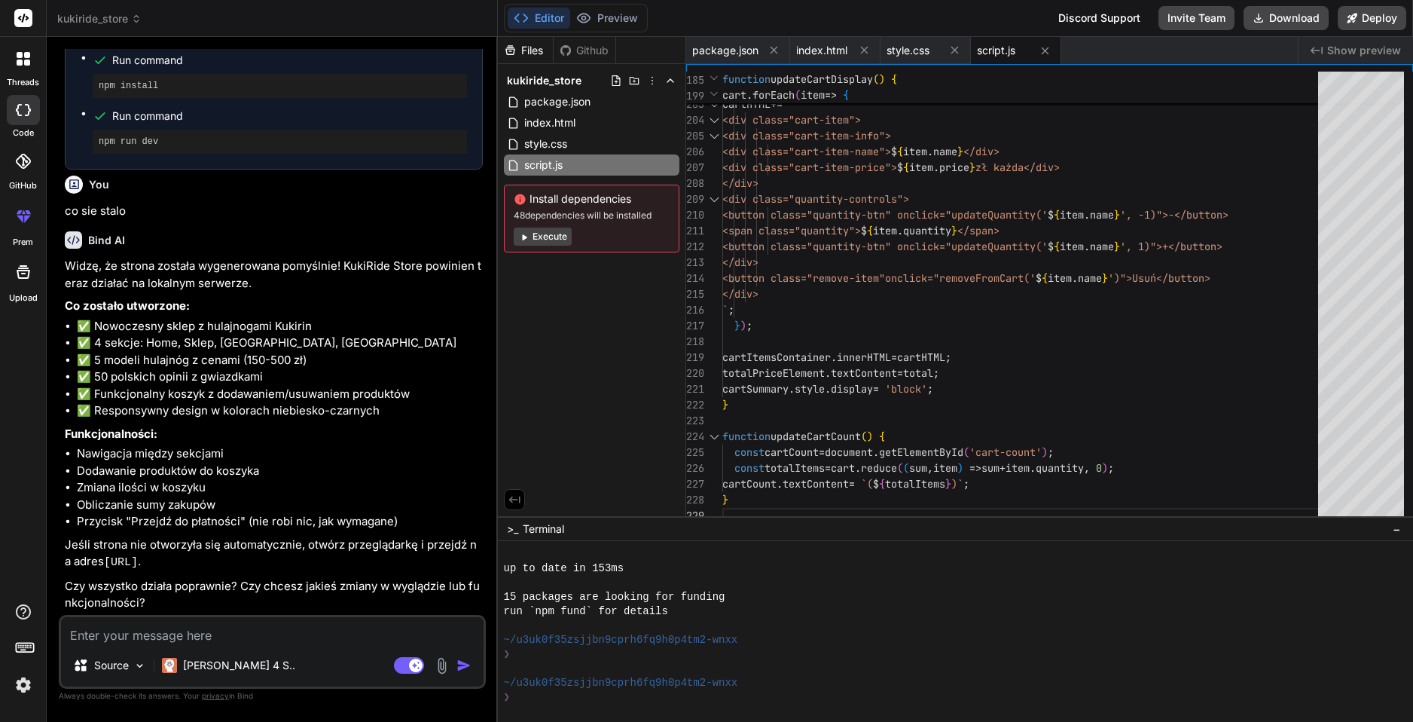
click at [247, 631] on textarea at bounding box center [272, 630] width 423 height 27
type textarea "x"
type textarea "n"
type textarea "x"
type textarea "ne"
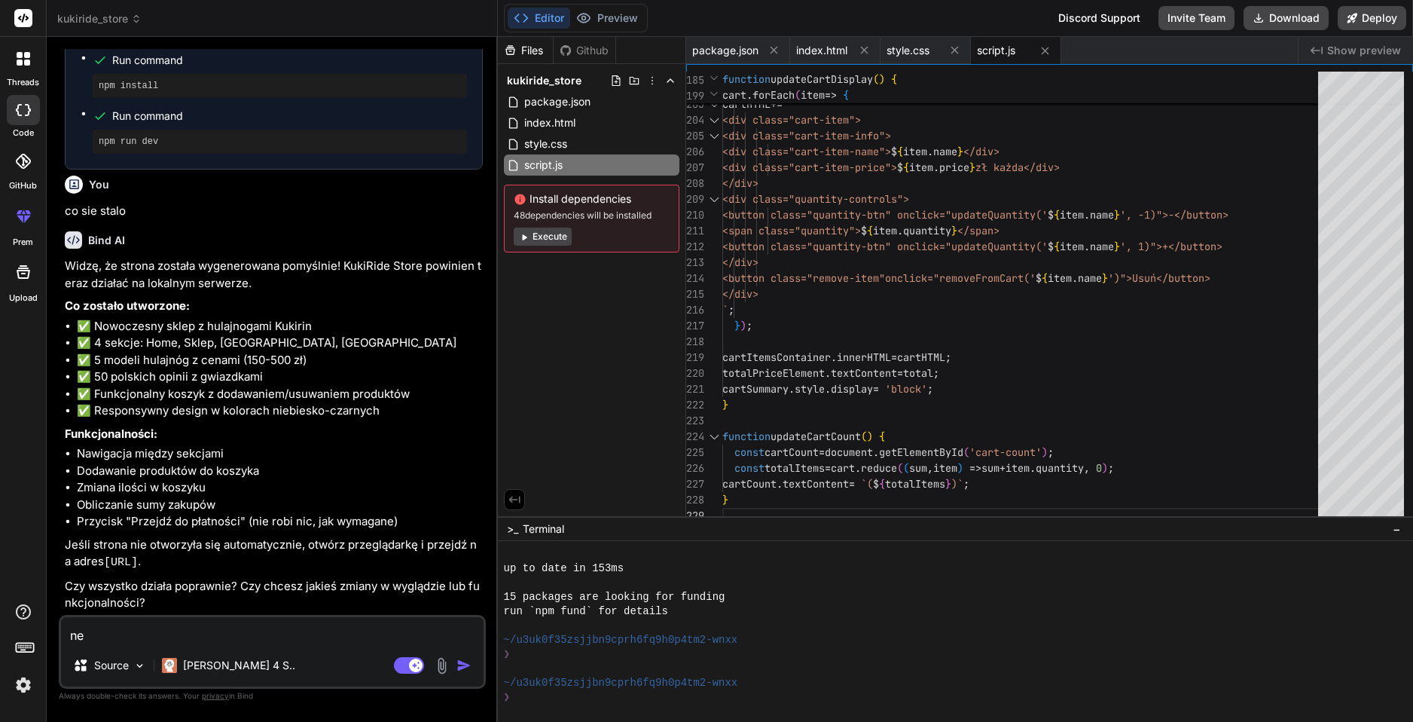
type textarea "x"
type textarea "nei"
type textarea "x"
type textarea "nei"
type textarea "x"
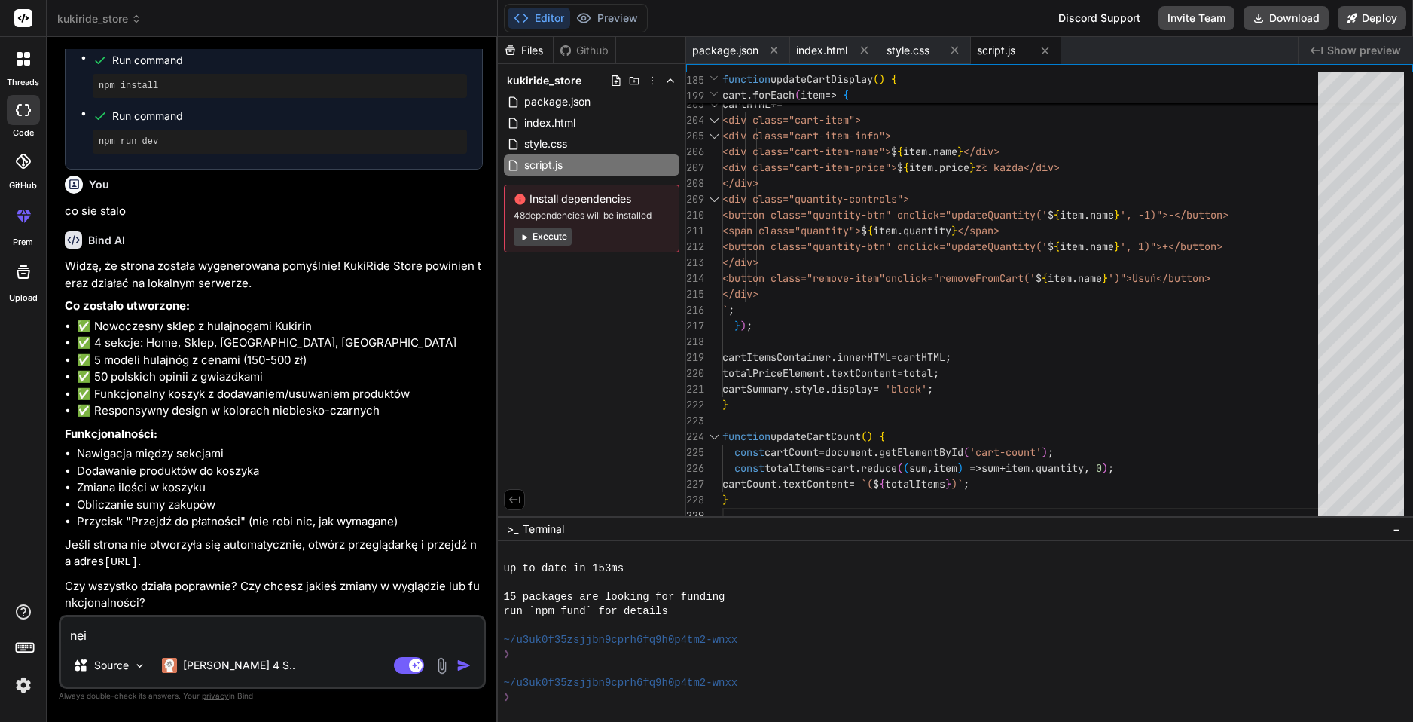
type textarea "nei n"
type textarea "x"
type textarea "nei no"
type textarea "x"
type textarea "nei no"
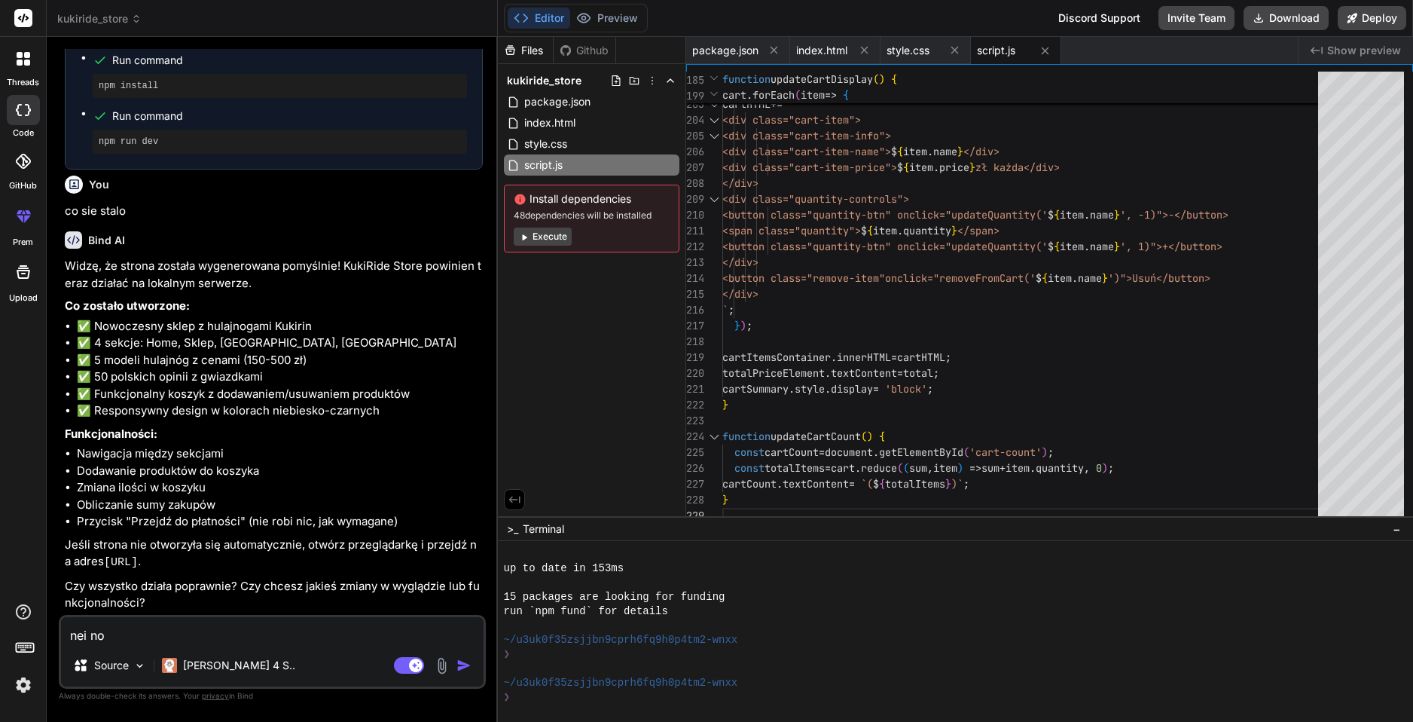
type textarea "x"
type textarea "nei no n"
type textarea "x"
type textarea "nei no ni"
type textarea "x"
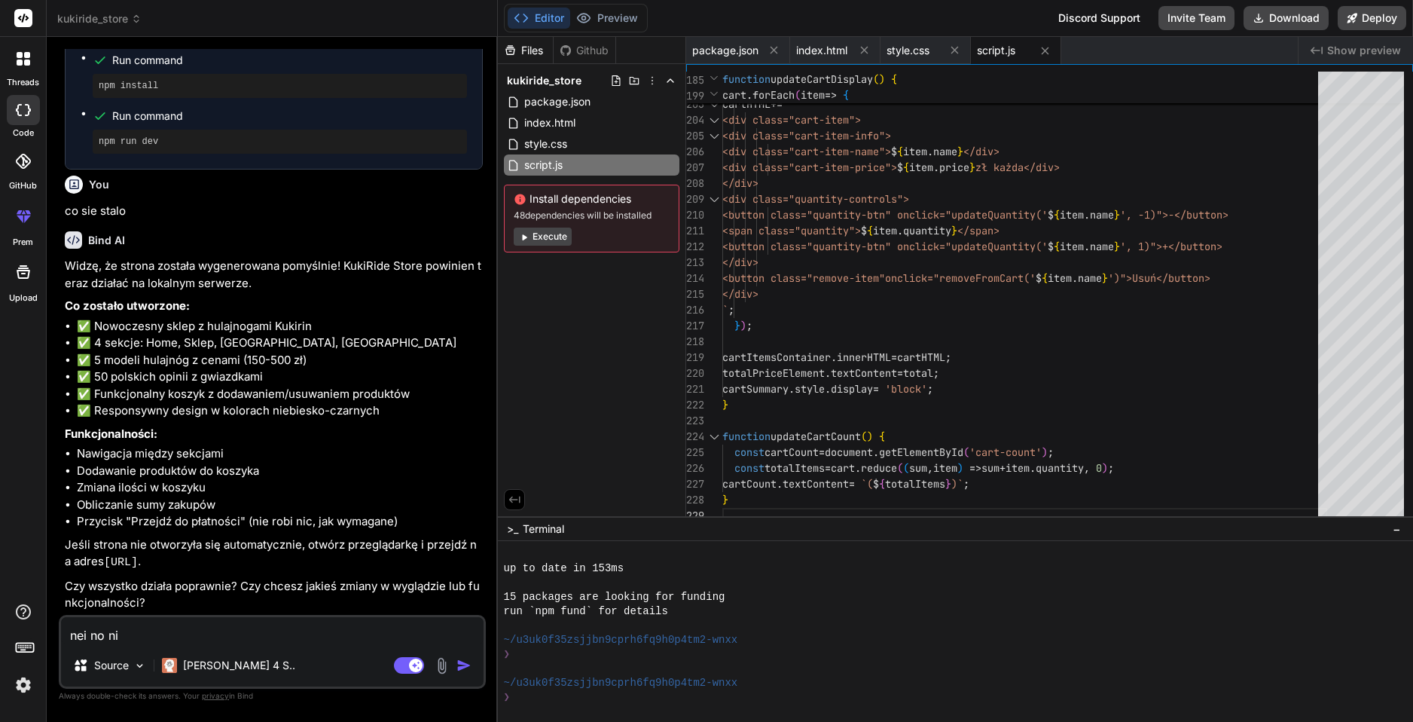
type textarea "nei no nie"
type textarea "x"
type textarea "nei no nie"
type textarea "x"
type textarea "nei no nie d"
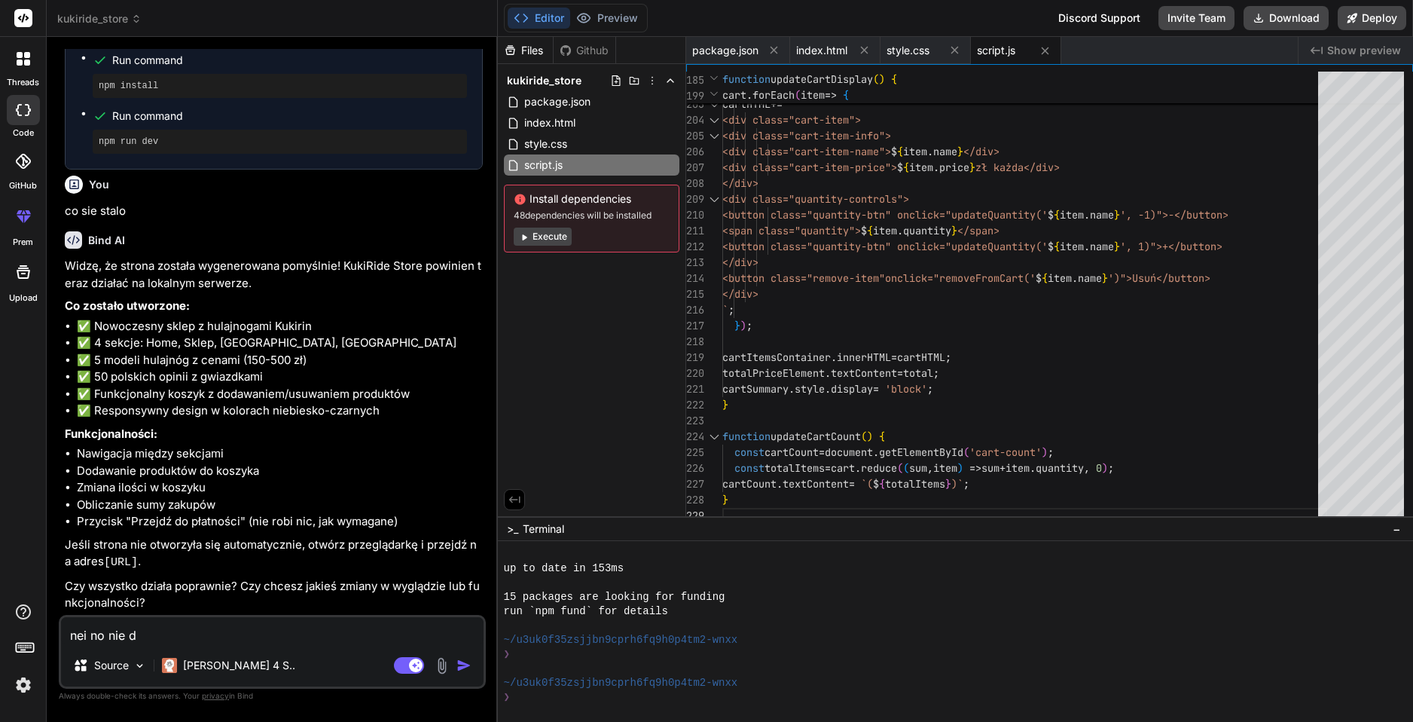
type textarea "x"
type textarea "nei no nie dz"
type textarea "x"
type textarea "nei no nie dzi"
type textarea "x"
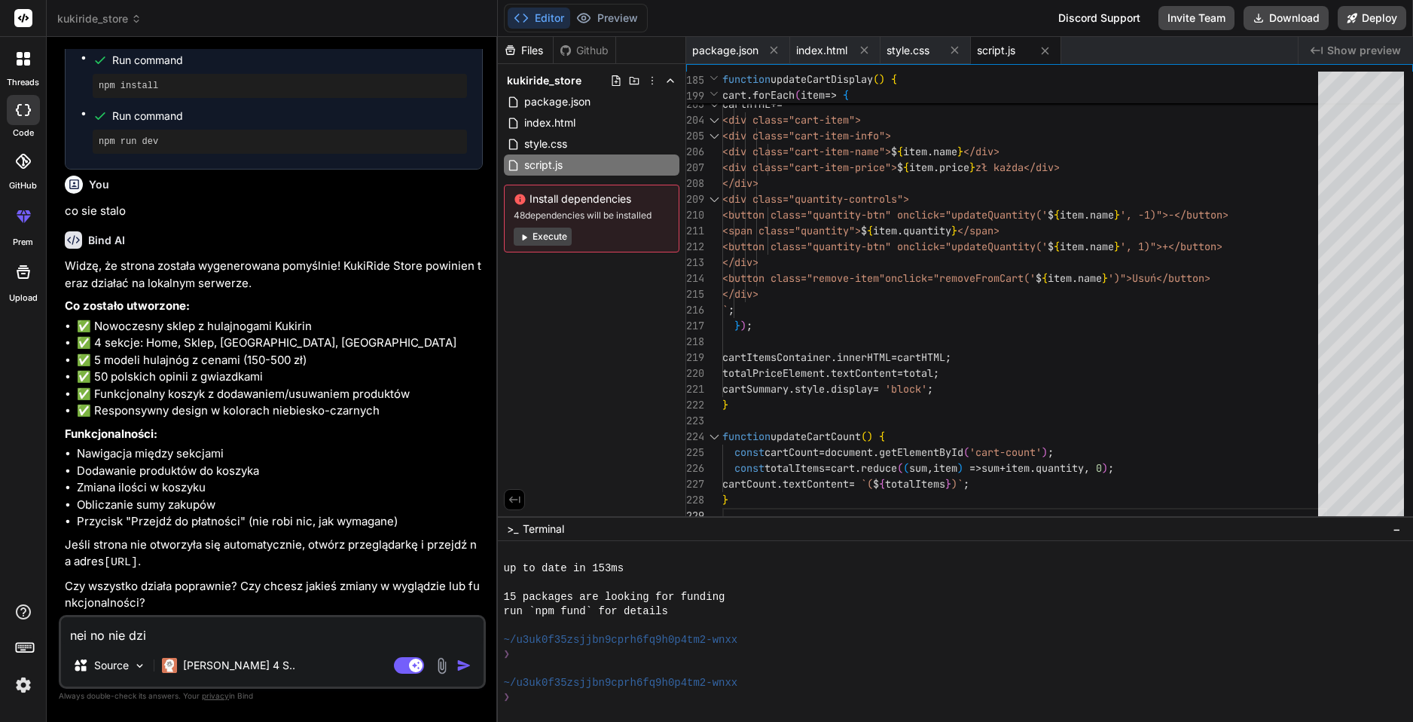
type textarea "nei no nie dzia"
type textarea "x"
type textarea "nei no nie dzial"
type textarea "x"
type textarea "nei no nie dziala"
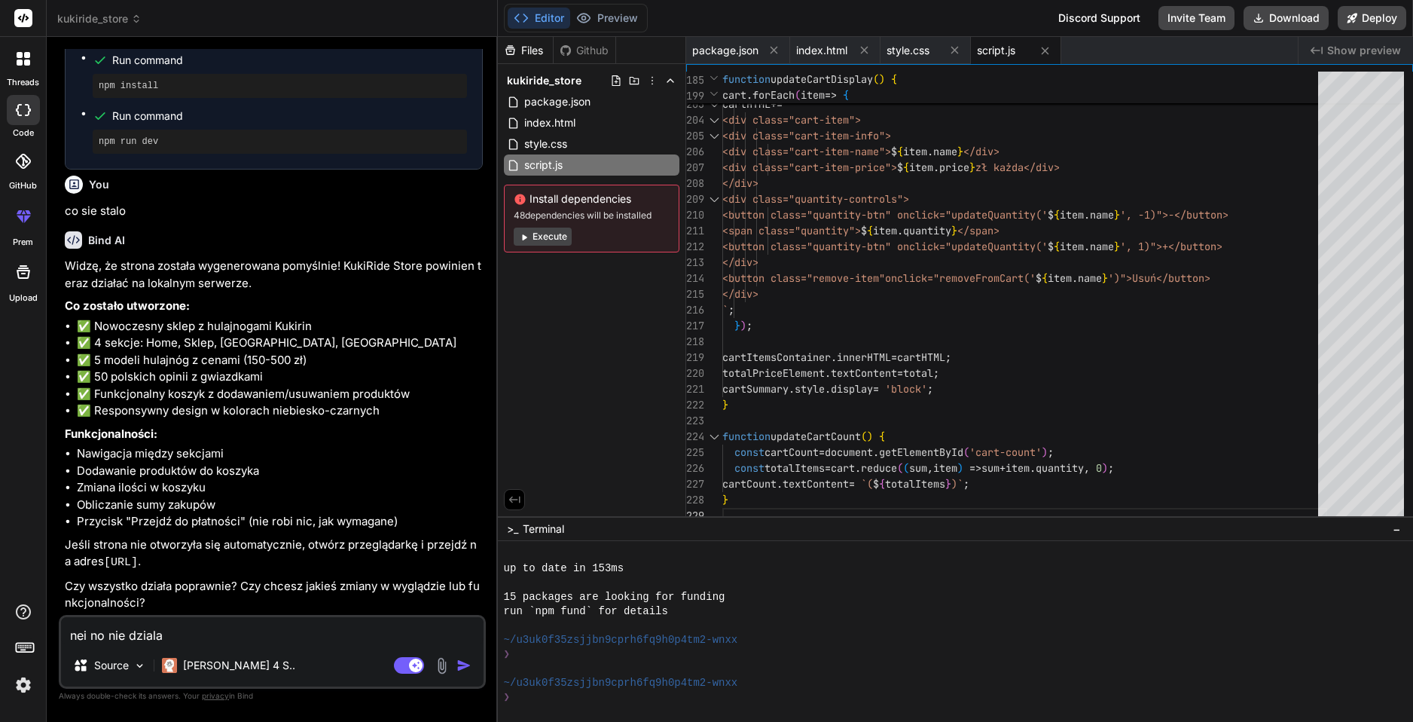
type textarea "x"
type textarea "nei no nie dziala"
type textarea "x"
type textarea "nei no nie dziala p"
type textarea "x"
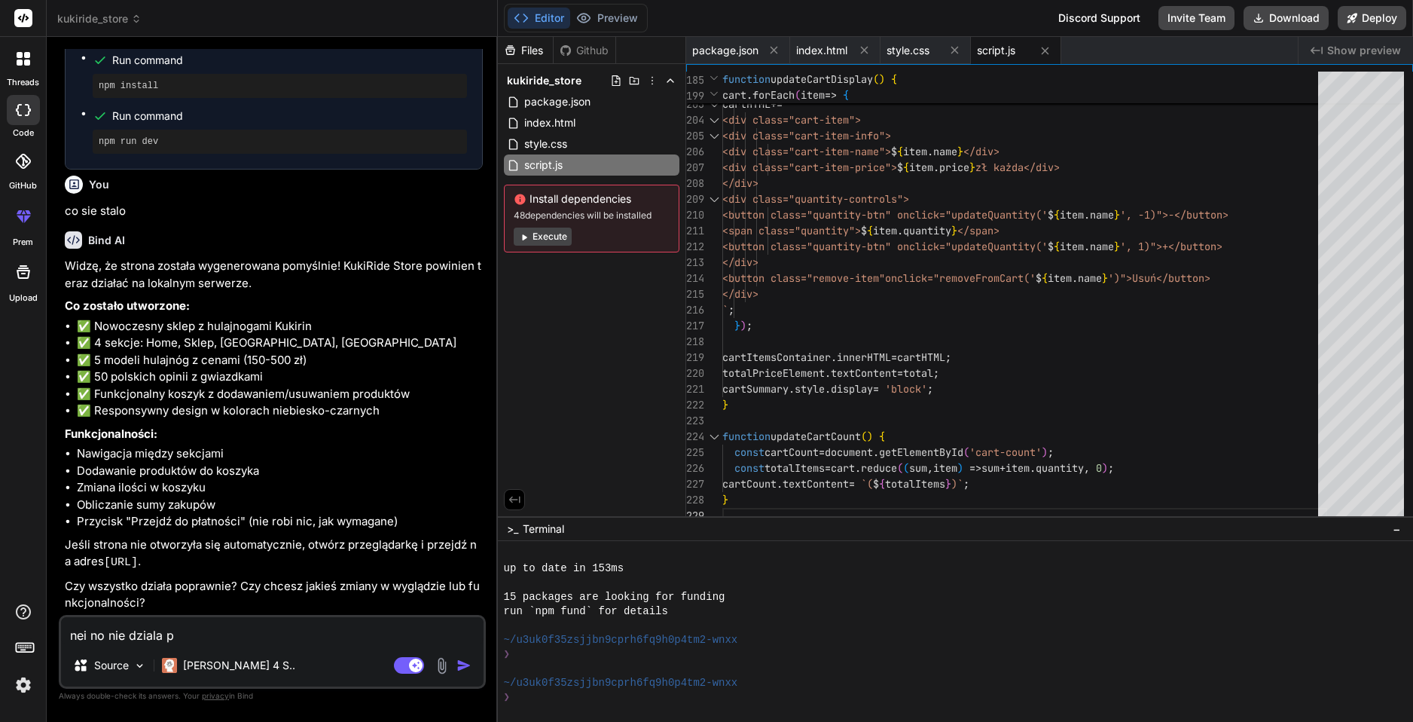
type textarea "nei no nie dziala pe"
type textarea "x"
type textarea "nei no nie dziala per"
type textarea "x"
type textarea "nei no nie dziala pe"
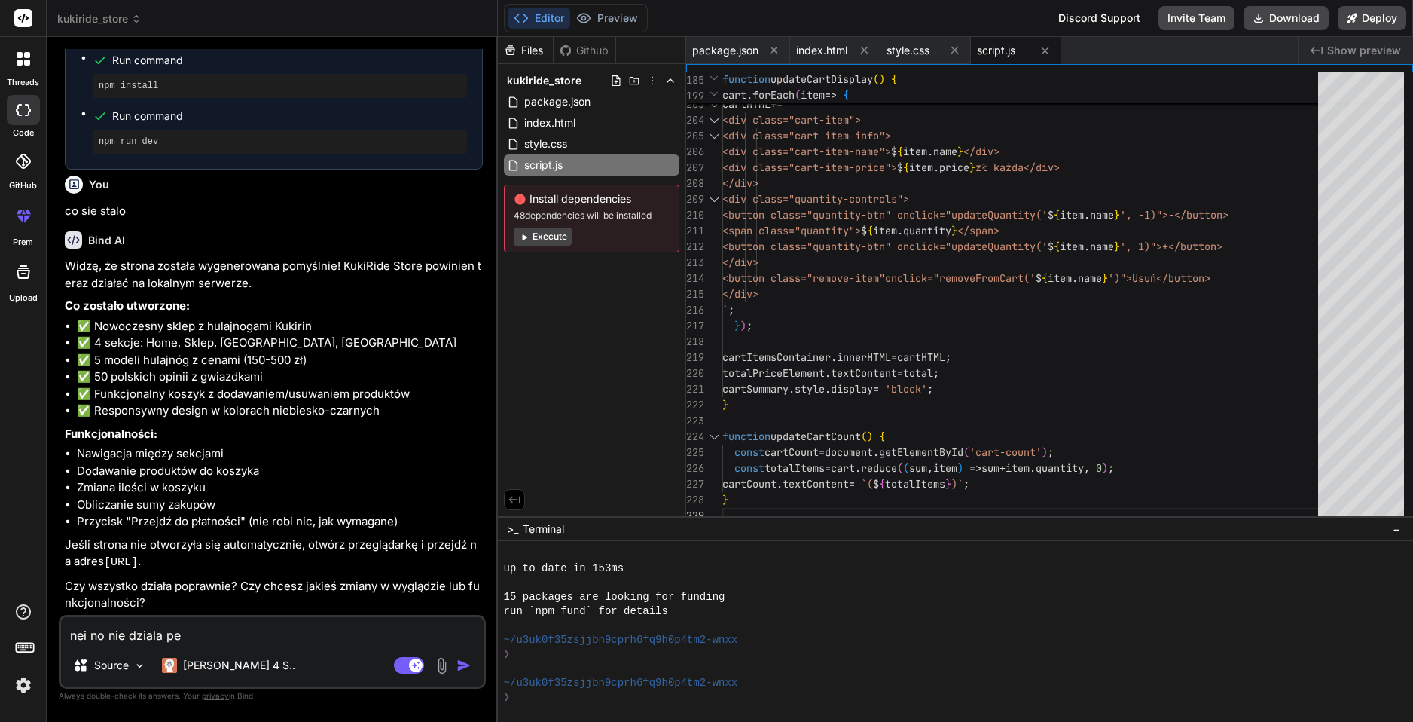
type textarea "x"
type textarea "nei no nie dziala p"
type textarea "x"
type textarea "nei no nie dziala pr"
type textarea "x"
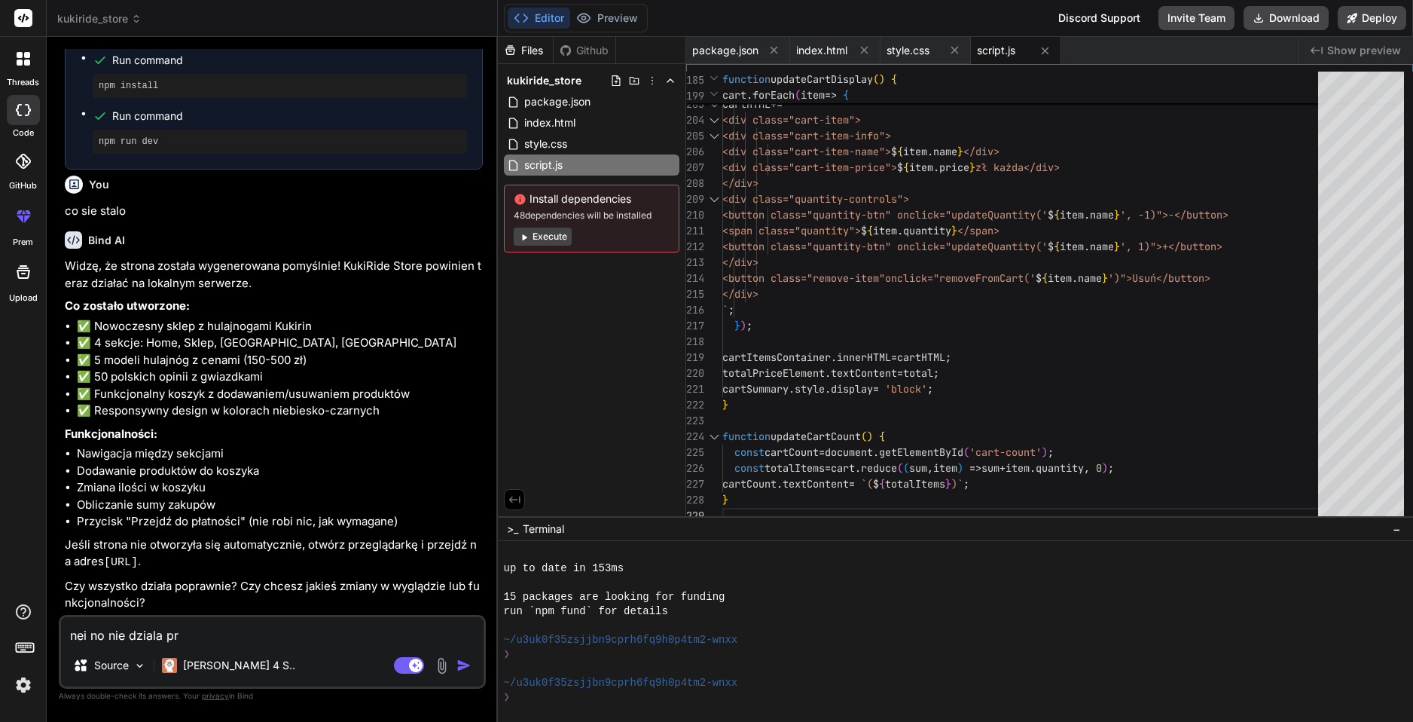
type textarea "nei no nie dziala pre"
type textarea "x"
type textarea "nei no nie dziala prev"
type textarea "x"
type textarea "nei no nie dziala previ"
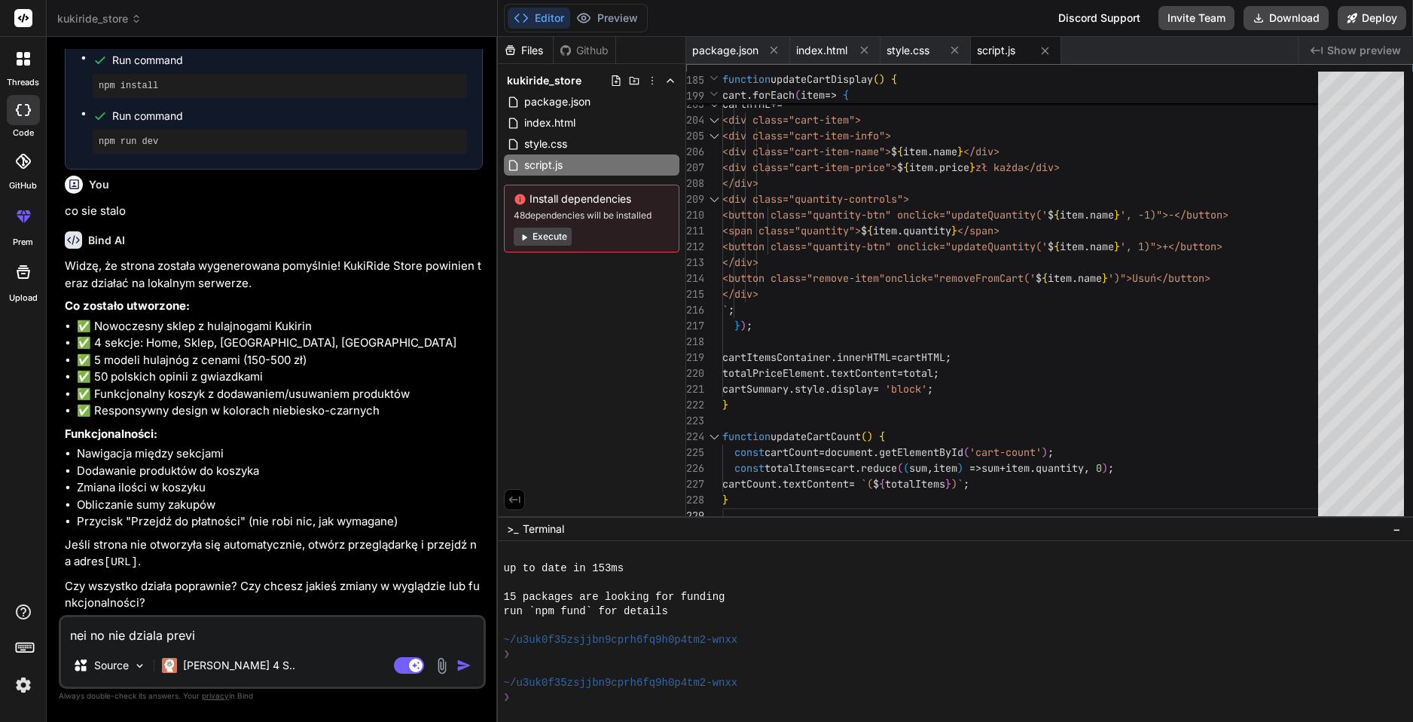
type textarea "x"
type textarea "nei no nie dziala previe"
type textarea "x"
type textarea "nei no nie dziala preview"
type textarea "x"
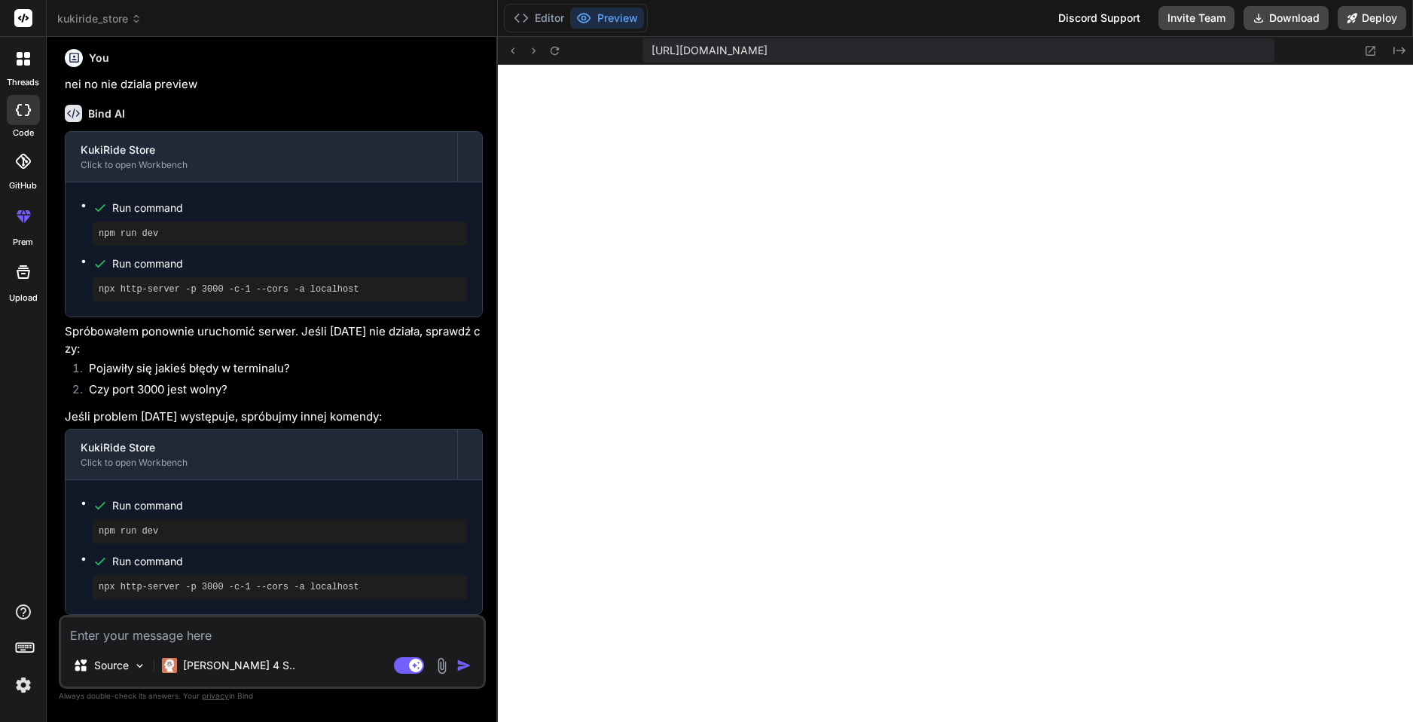
scroll to position [1542, 0]
click at [326, 373] on li "Pojawiły się jakieś błędy w terminalu?" at bounding box center [280, 370] width 406 height 21
click at [551, 47] on icon at bounding box center [554, 50] width 13 height 13
click at [551, 46] on icon at bounding box center [554, 50] width 13 height 13
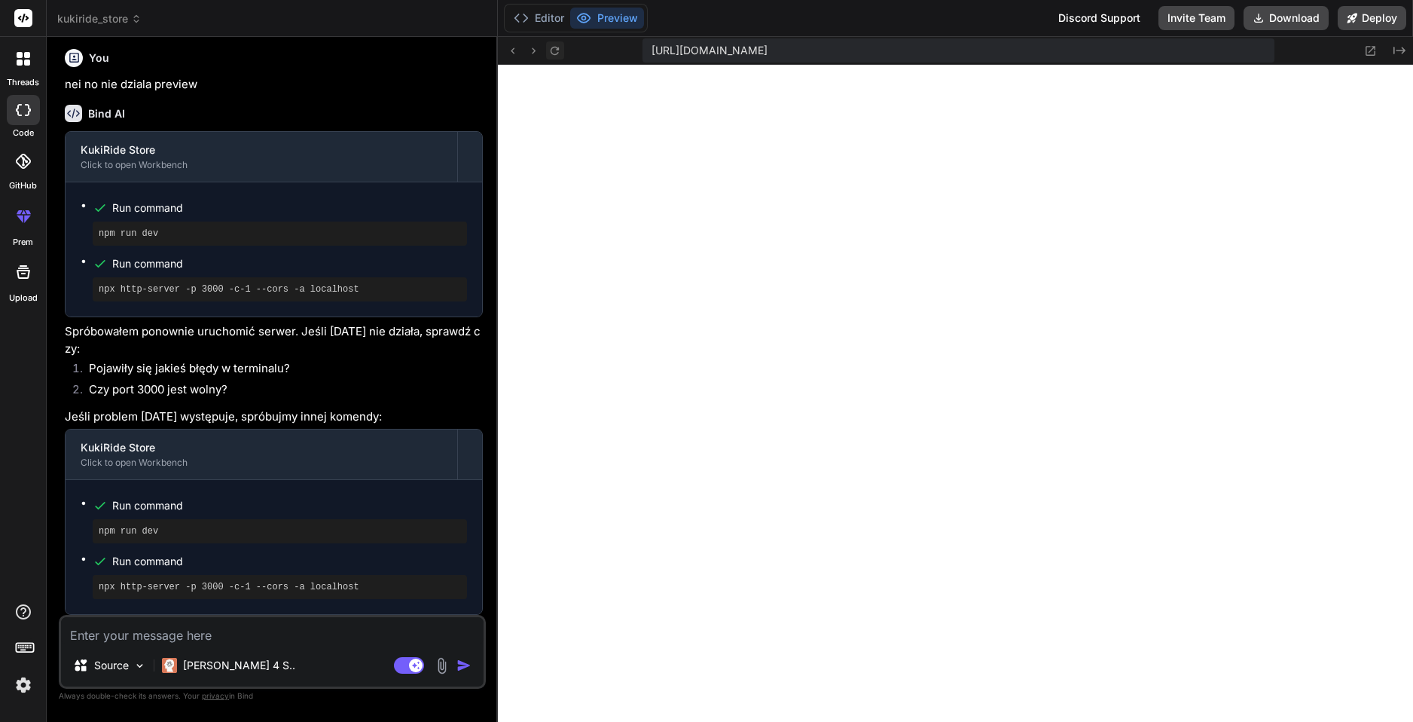
click at [551, 46] on icon at bounding box center [554, 50] width 13 height 13
drag, startPoint x: 524, startPoint y: 20, endPoint x: 539, endPoint y: 17, distance: 15.4
click at [524, 20] on icon at bounding box center [521, 18] width 15 height 15
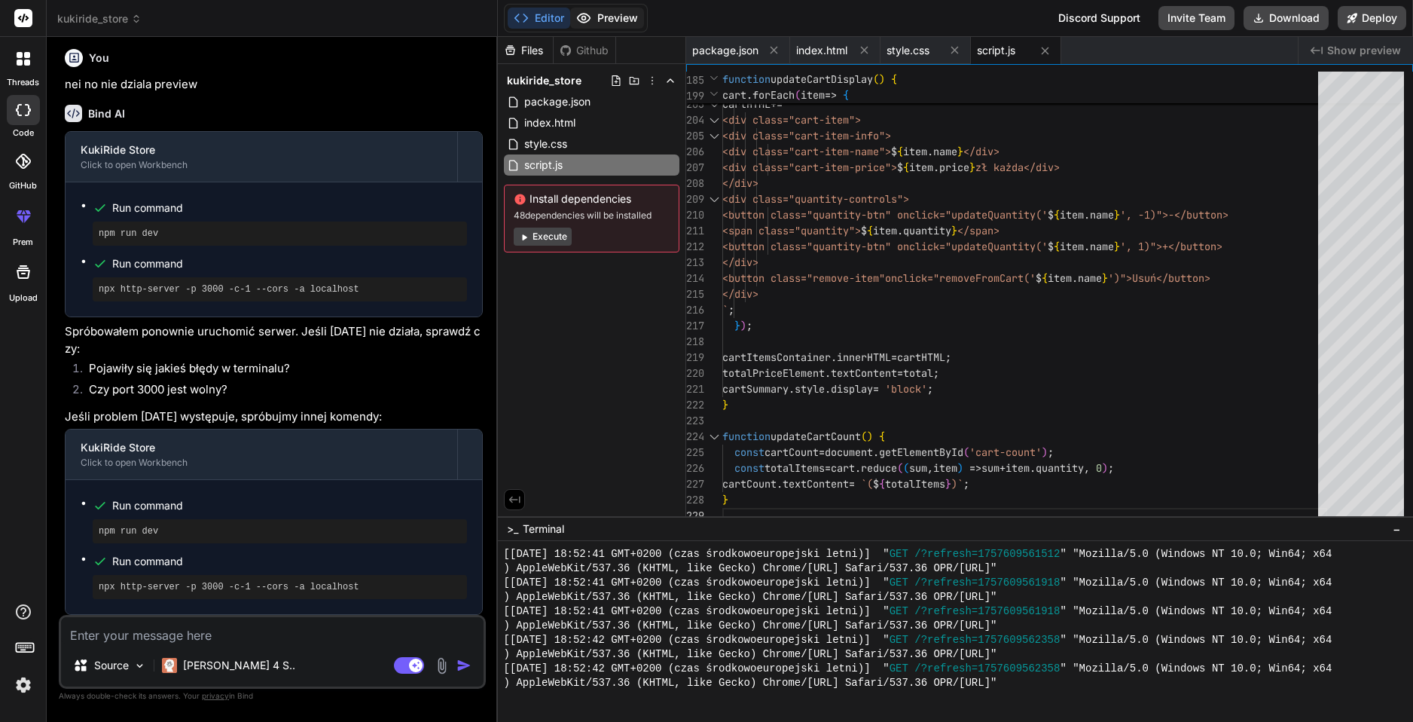
click at [581, 21] on icon at bounding box center [583, 18] width 13 height 9
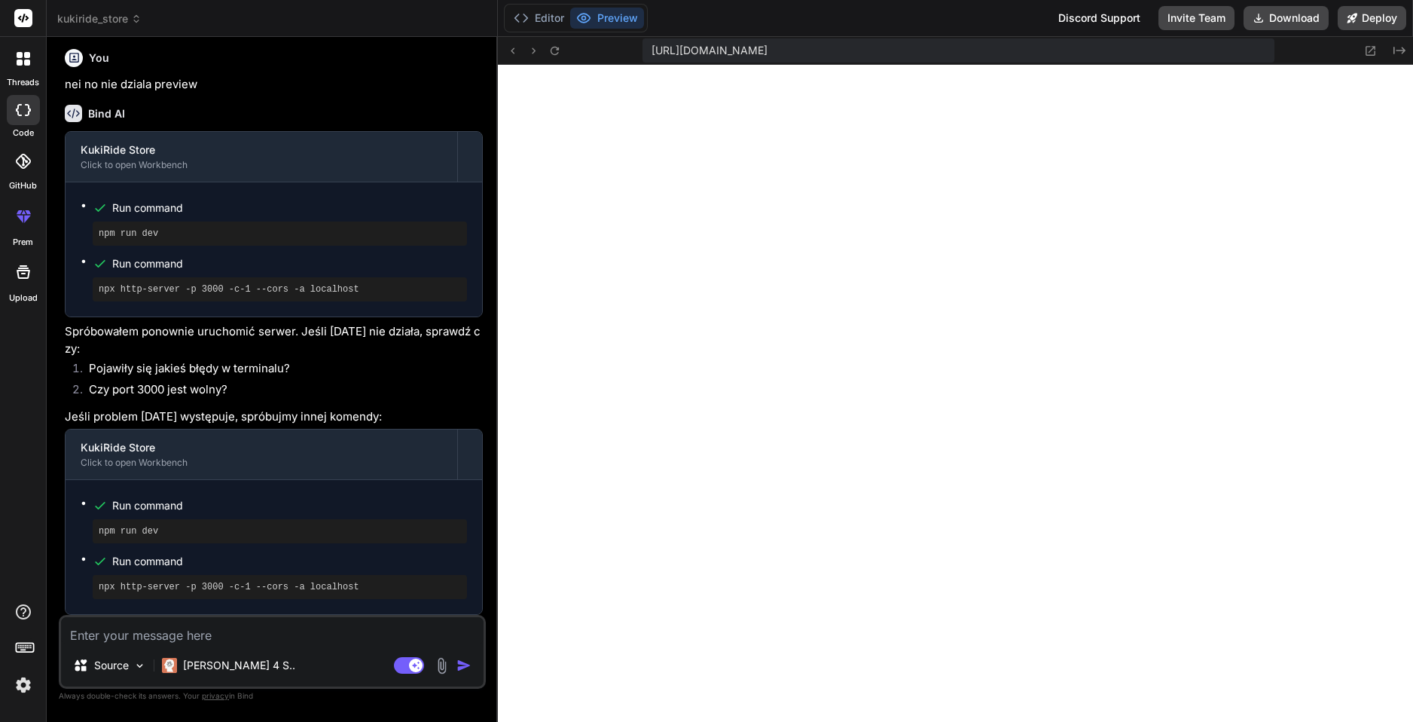
click at [203, 625] on textarea at bounding box center [272, 630] width 423 height 27
type textarea "x"
type textarea "j"
type textarea "x"
type textarea "je"
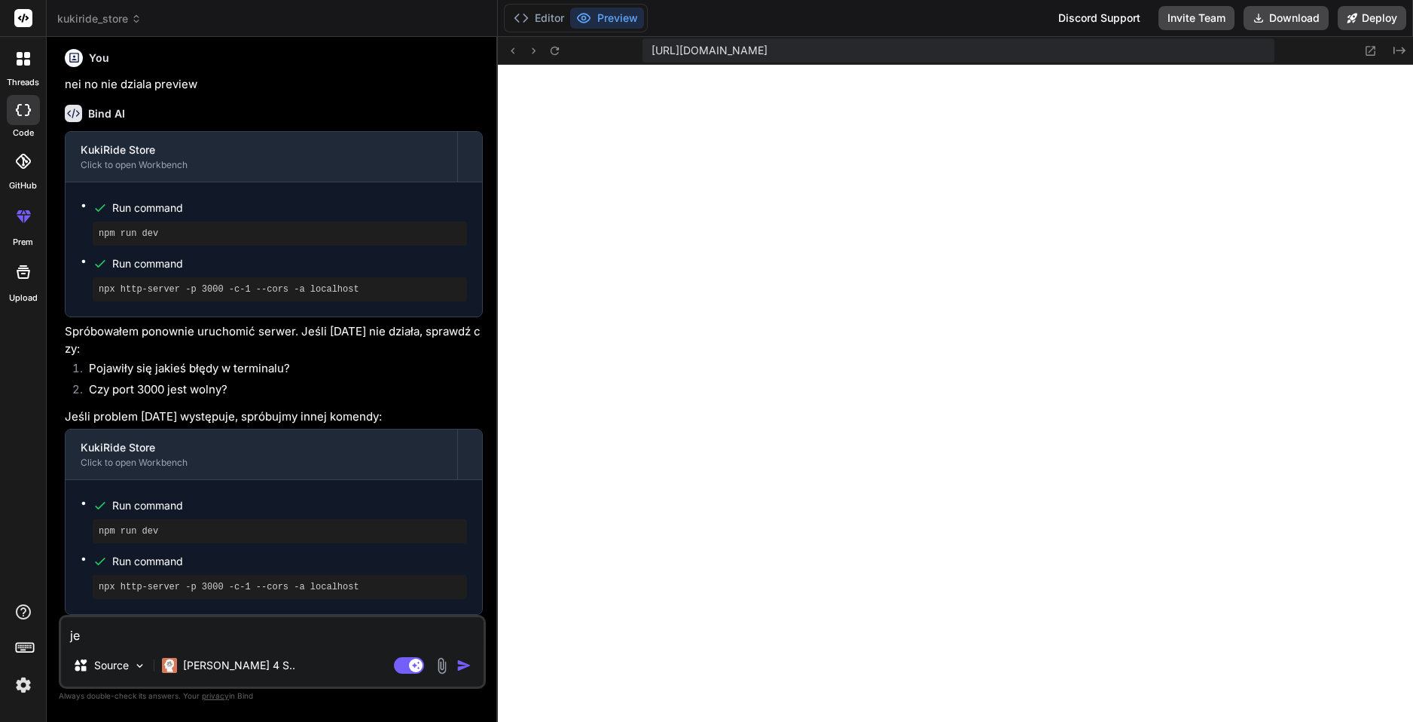
type textarea "x"
type textarea "jes"
type textarea "x"
type textarea "jest"
type textarea "x"
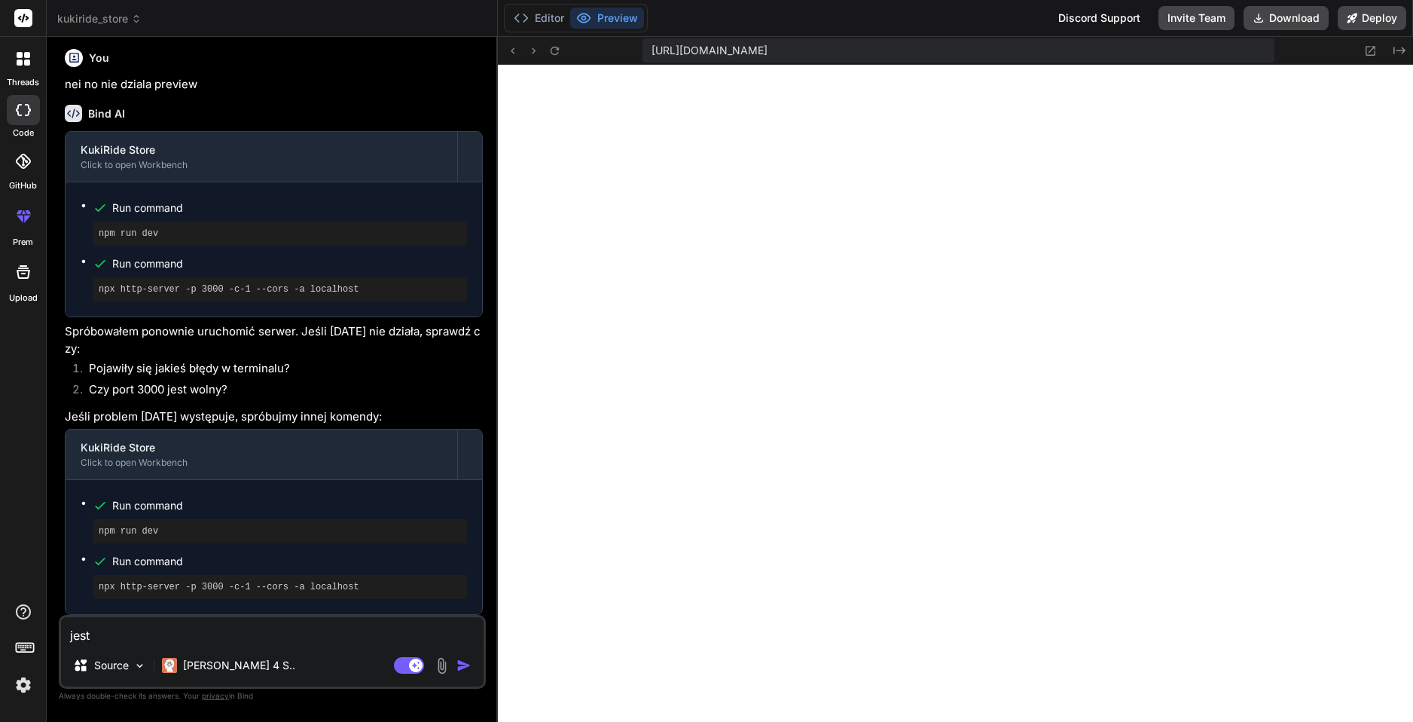
type textarea "jest"
type textarea "x"
type textarea "jest b"
type textarea "x"
type textarea "jest bi"
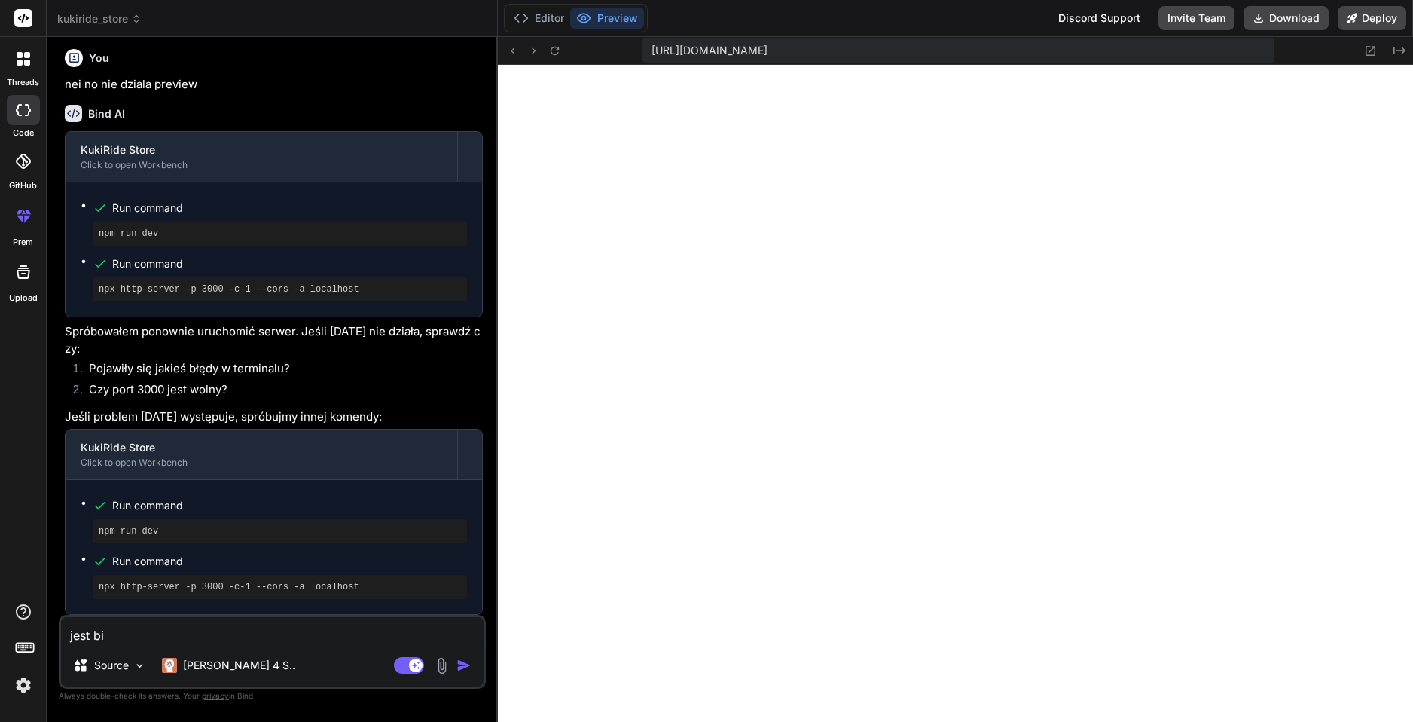
type textarea "x"
type textarea "jest bia"
type textarea "x"
type textarea "jest bial"
type textarea "x"
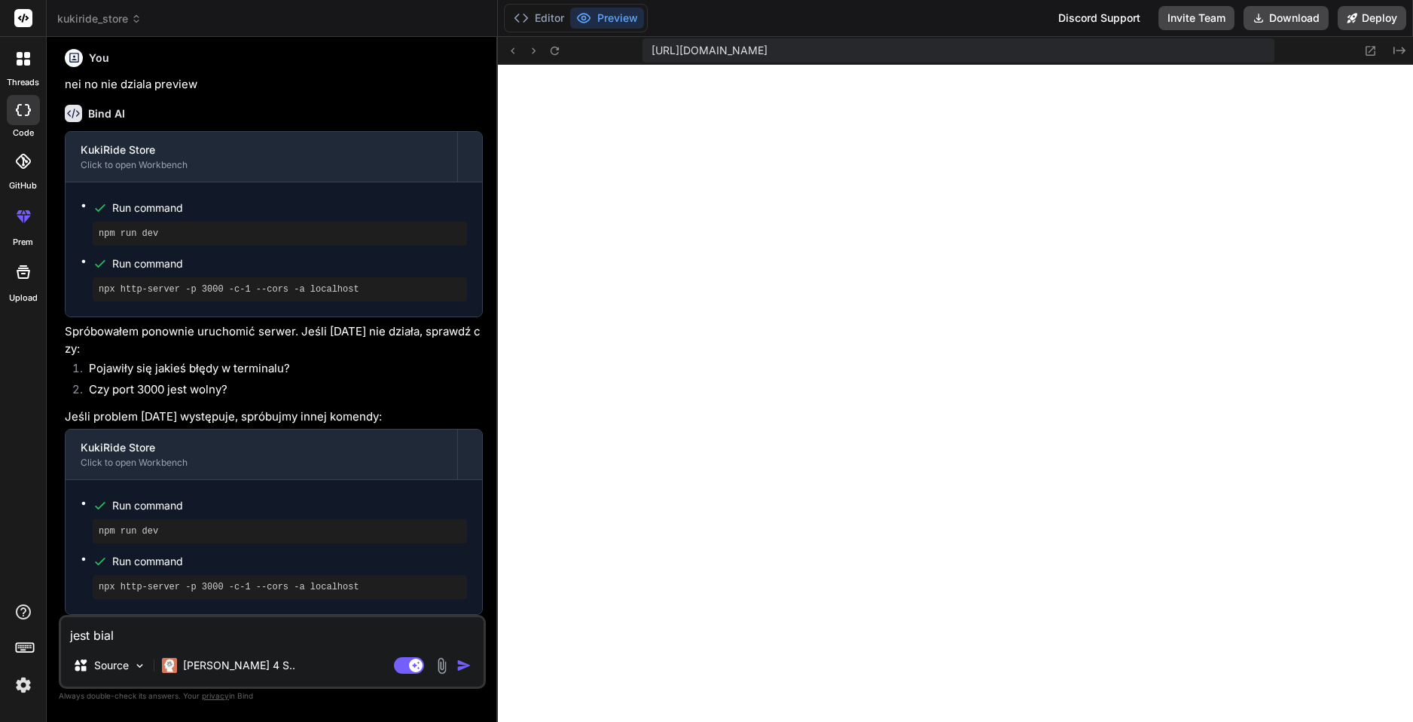
type textarea "jest bialy"
type textarea "x"
type textarea "jest bialy"
type textarea "x"
type textarea "jest bialy e"
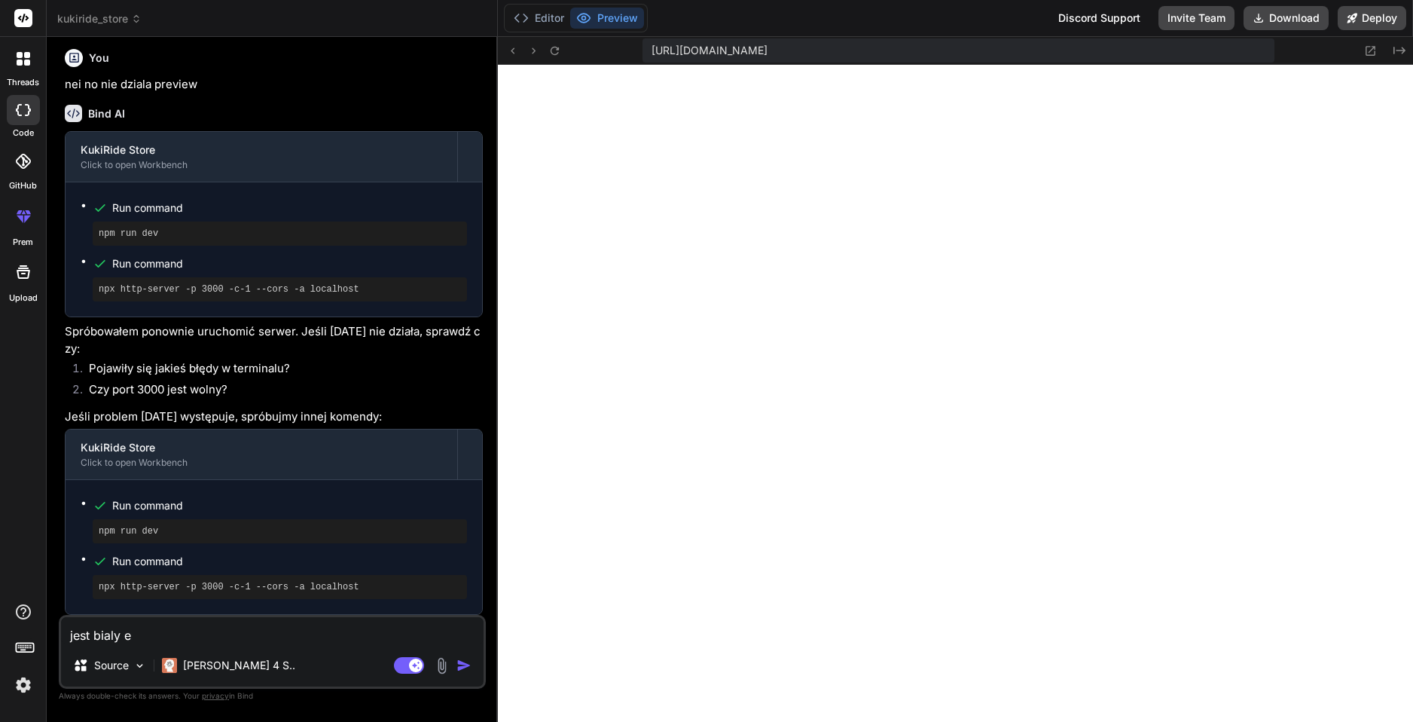
type textarea "x"
type textarea "jest bialy ek"
type textarea "x"
type textarea "jest bialy ekr"
type textarea "x"
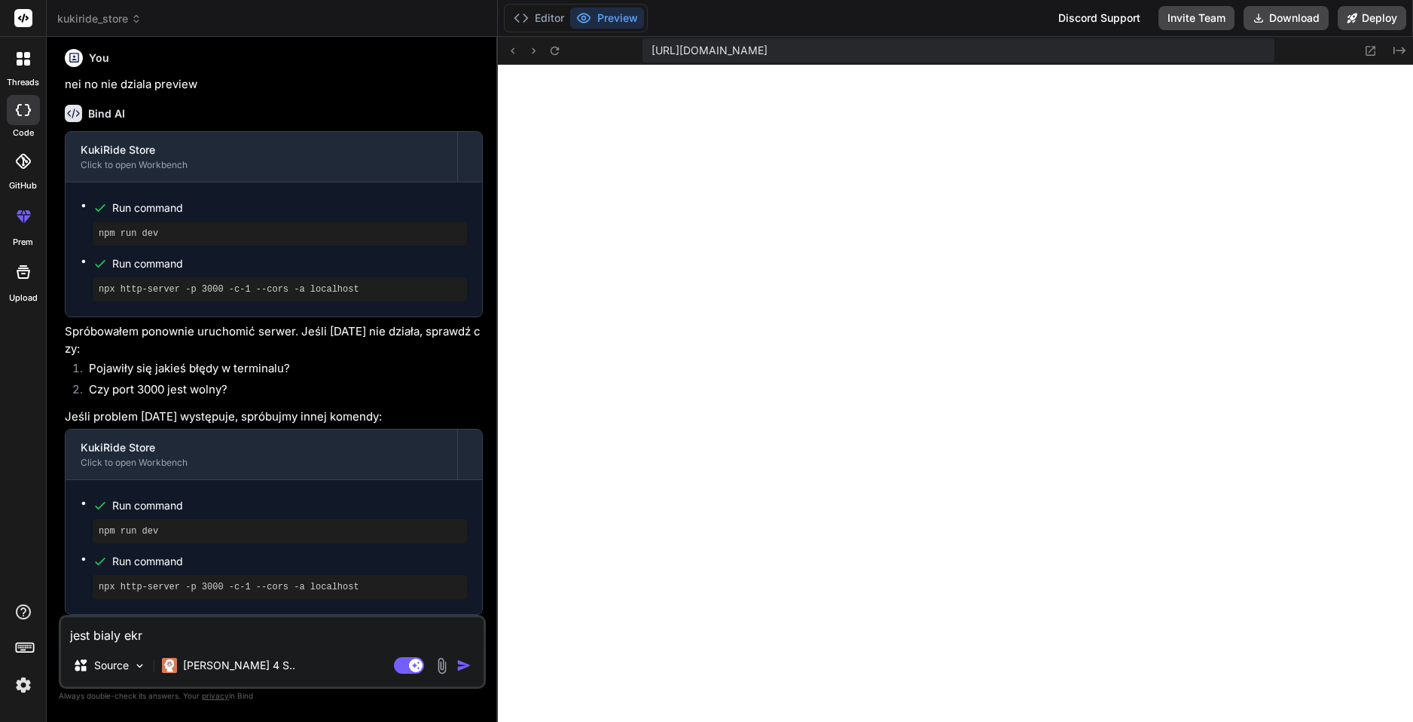
type textarea "jest bialy ekra"
type textarea "x"
type textarea "jest bialy ekran"
type textarea "x"
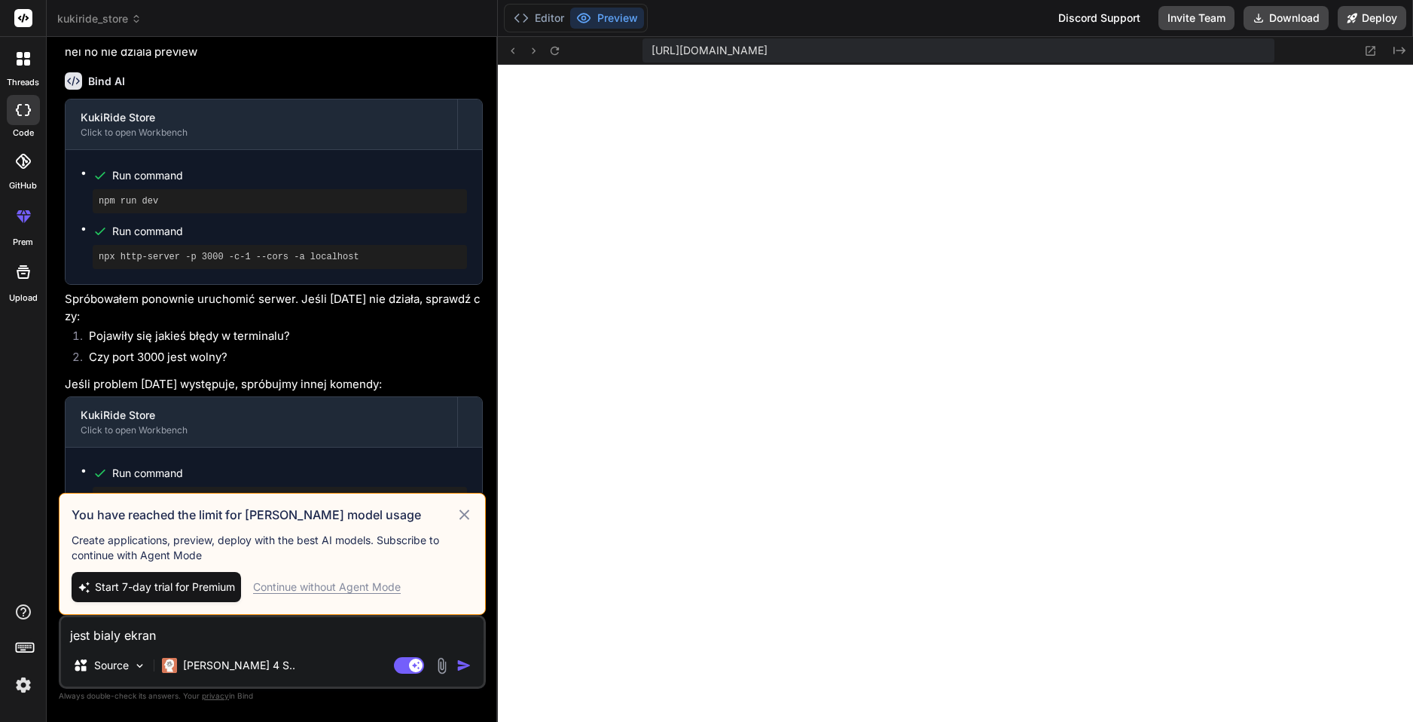
type textarea "jest bialy ekran"
click at [459, 519] on icon at bounding box center [464, 515] width 17 height 18
type textarea "x"
